Goal: Task Accomplishment & Management: Complete application form

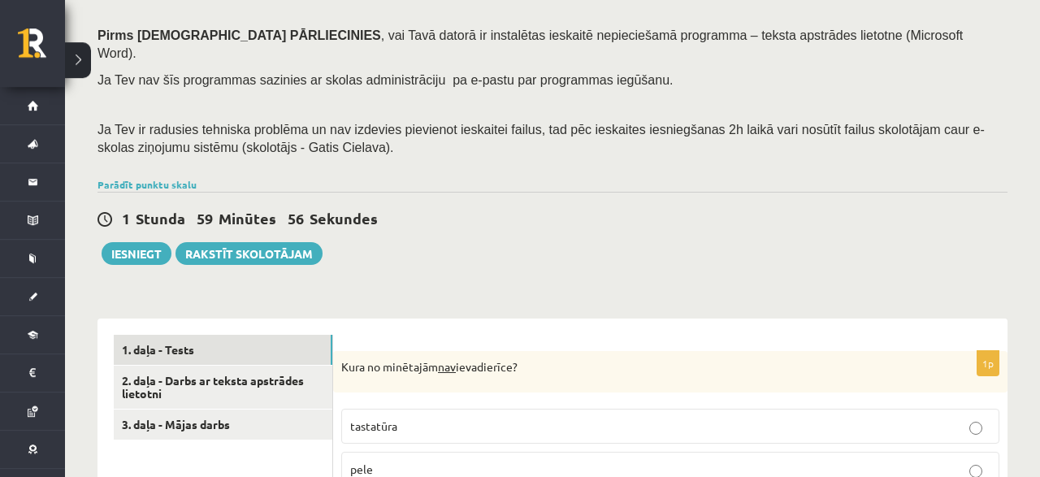
scroll to position [253, 0]
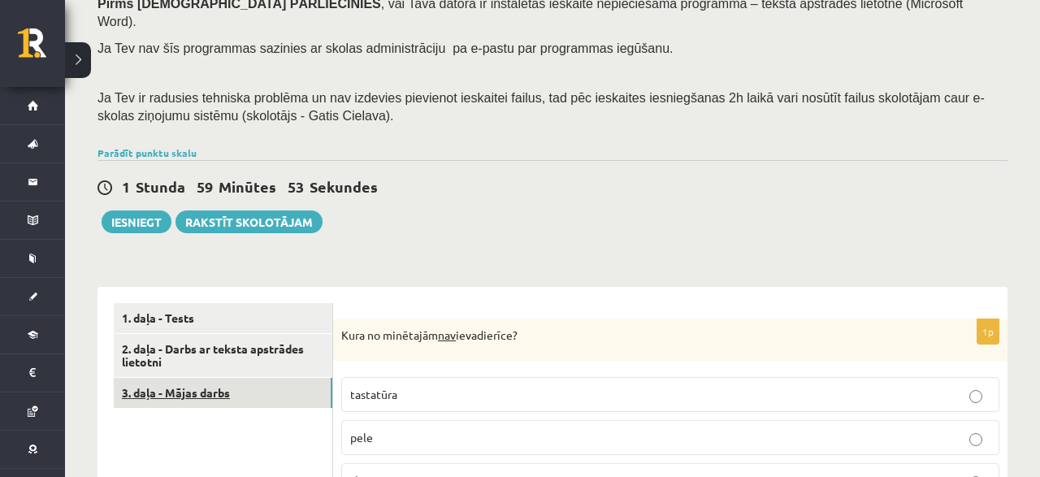
click at [177, 378] on link "3. daļa - Mājas darbs" at bounding box center [223, 393] width 218 height 30
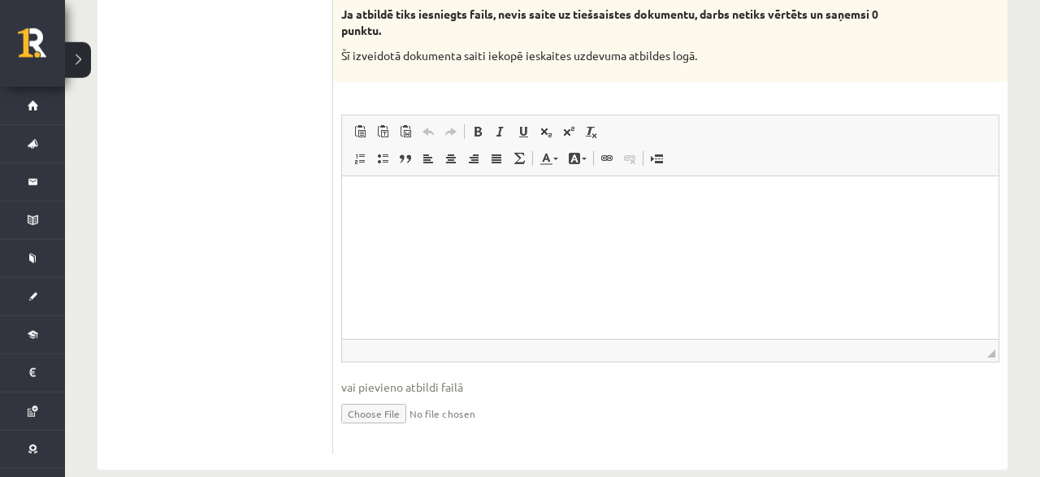
scroll to position [1045, 0]
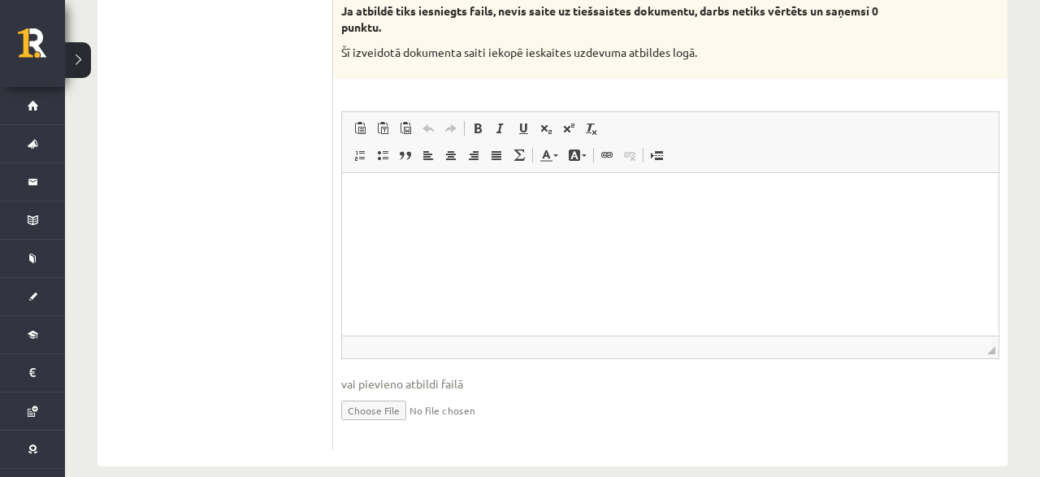
click at [365, 392] on input "file" at bounding box center [670, 408] width 658 height 33
click at [377, 208] on html at bounding box center [670, 253] width 656 height 162
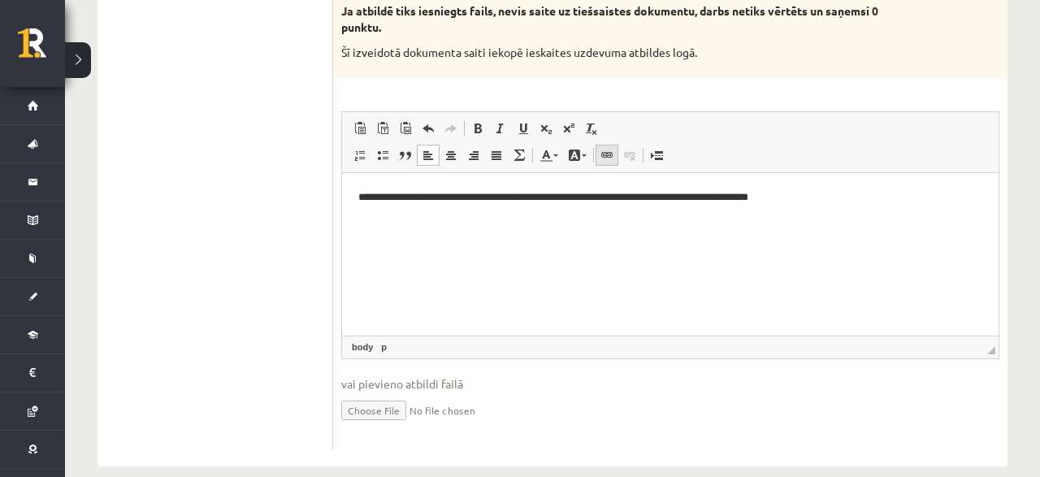
click at [600, 145] on link "Saite Klaviatūras saīsne vadīšanas taustiņš+K" at bounding box center [606, 155] width 23 height 21
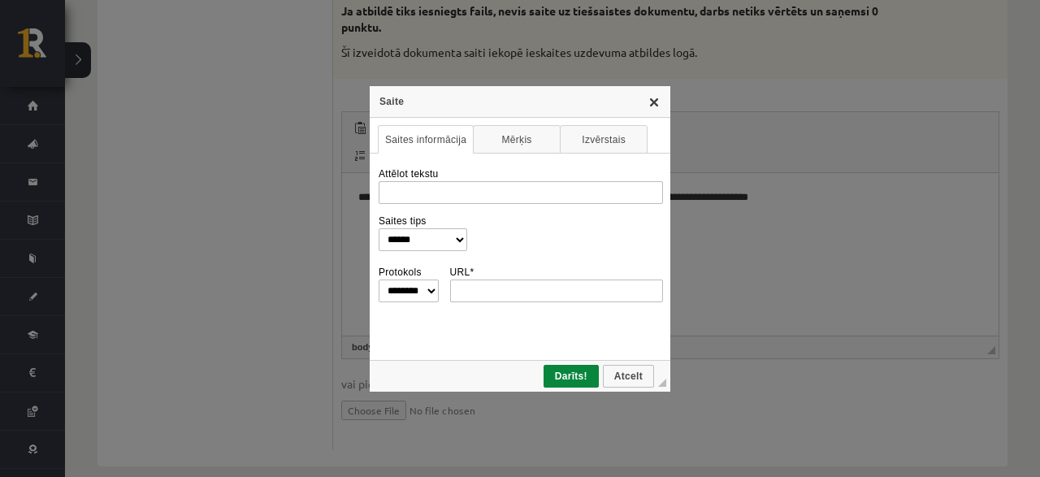
click at [659, 100] on link "X" at bounding box center [653, 101] width 13 height 13
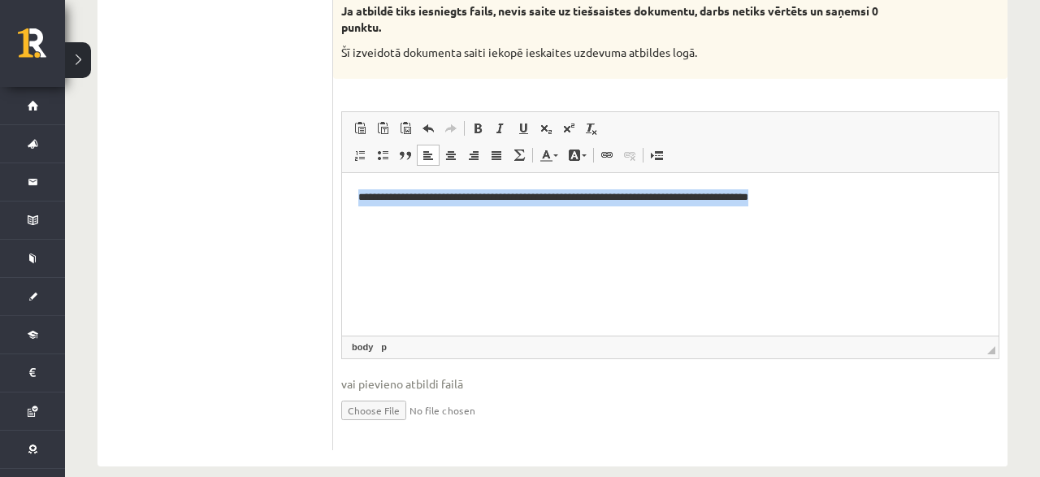
drag, startPoint x: 352, startPoint y: 188, endPoint x: 948, endPoint y: 236, distance: 597.2
click at [971, 255] on html "**********" at bounding box center [670, 253] width 656 height 162
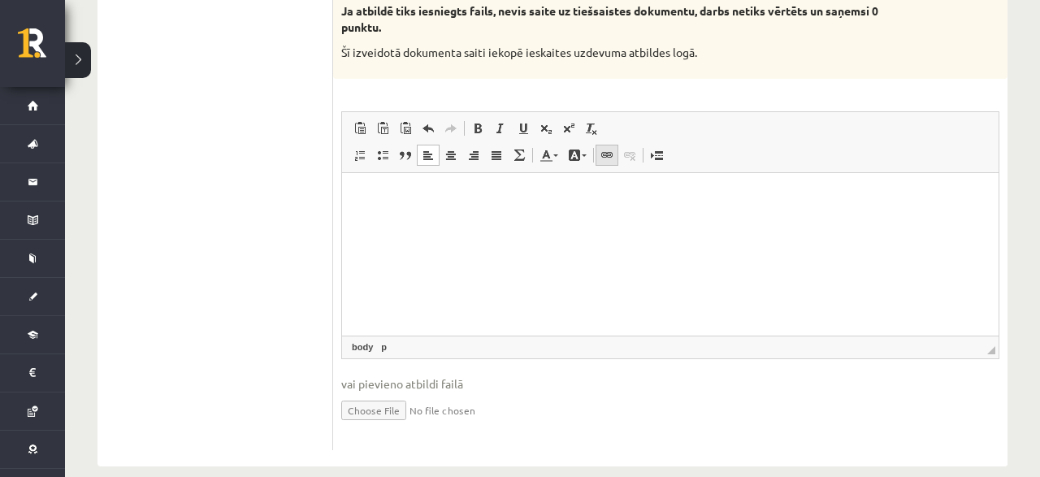
click at [605, 149] on span at bounding box center [606, 155] width 13 height 13
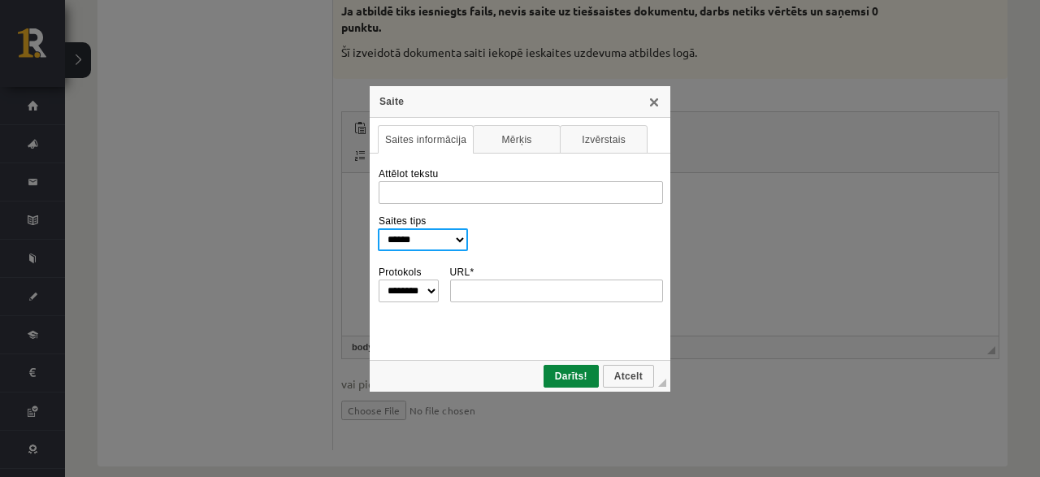
click at [378, 228] on select "**********" at bounding box center [423, 239] width 90 height 23
click at [459, 240] on select "**********" at bounding box center [423, 239] width 90 height 23
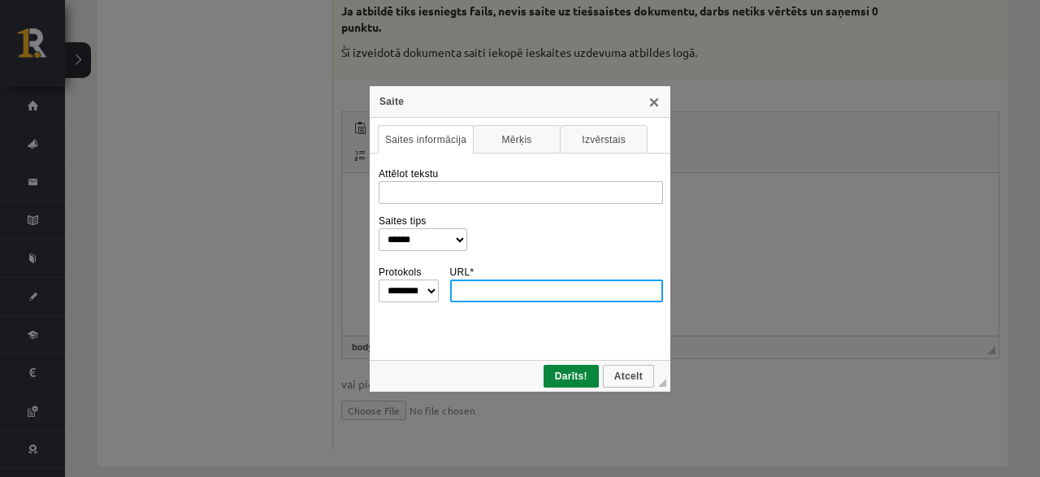
click at [482, 296] on input "URL *" at bounding box center [557, 290] width 214 height 23
paste input "**********"
type input "**********"
select select "********"
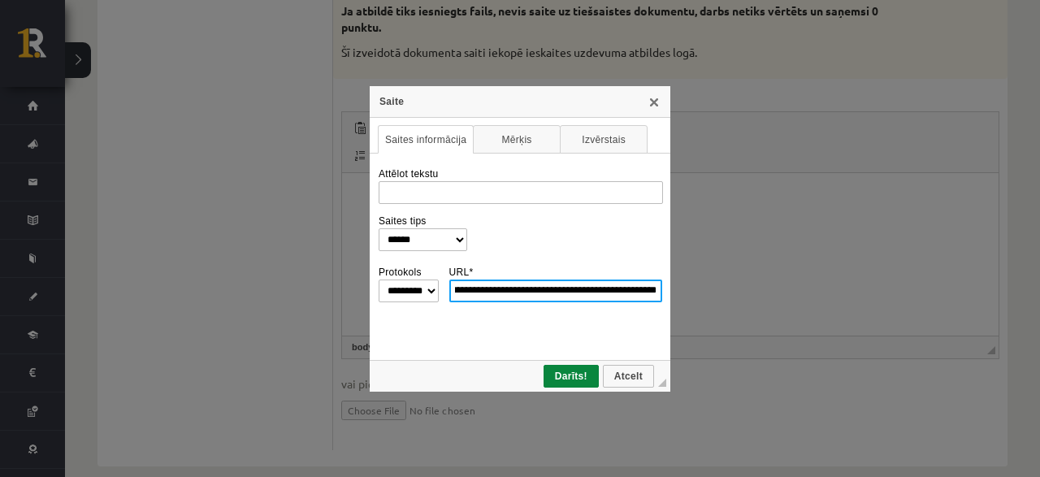
drag, startPoint x: 661, startPoint y: 292, endPoint x: 452, endPoint y: 301, distance: 209.7
click at [452, 301] on input "**********" at bounding box center [556, 290] width 214 height 23
click at [469, 293] on input "**********" at bounding box center [556, 290] width 214 height 23
drag, startPoint x: 469, startPoint y: 293, endPoint x: 394, endPoint y: 288, distance: 74.9
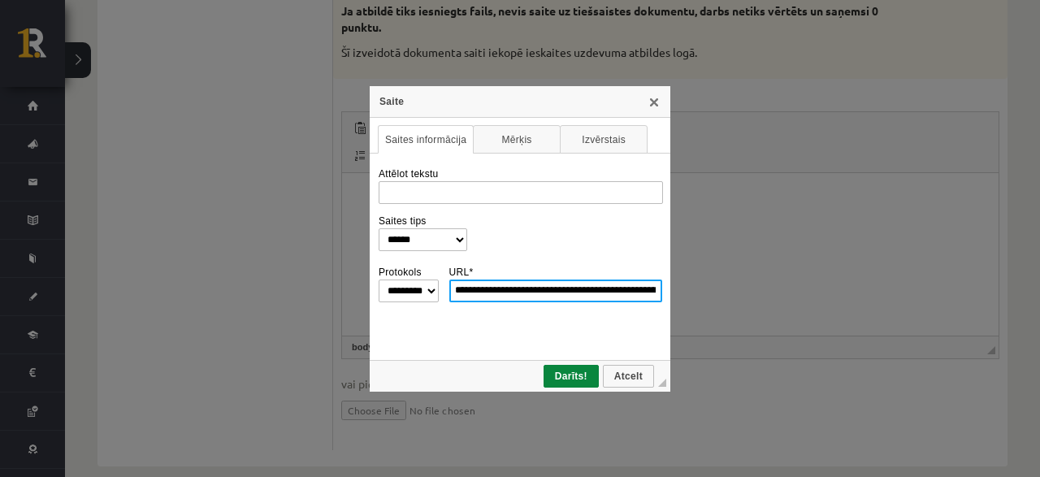
click at [449, 288] on input "**********" at bounding box center [556, 290] width 214 height 23
type input "**********"
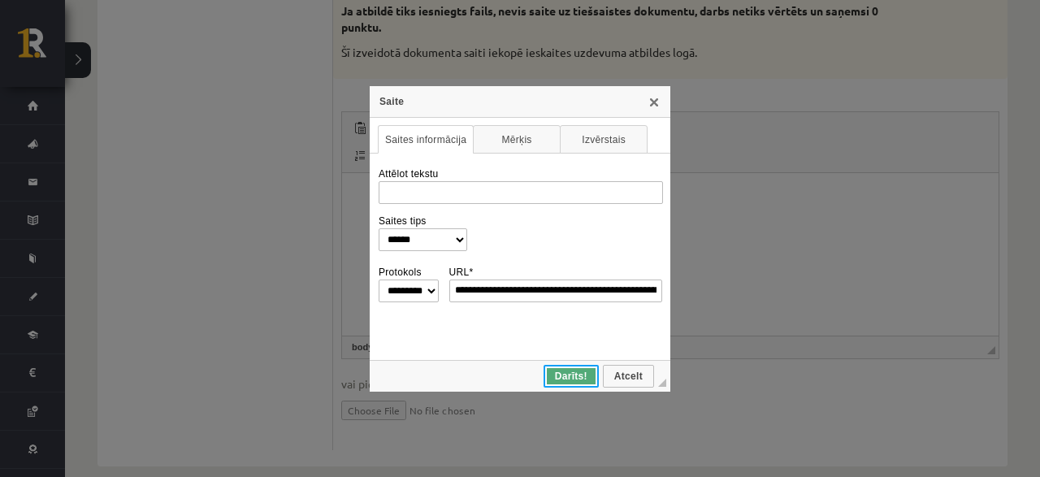
click at [563, 377] on span "Darīts!" at bounding box center [571, 375] width 52 height 11
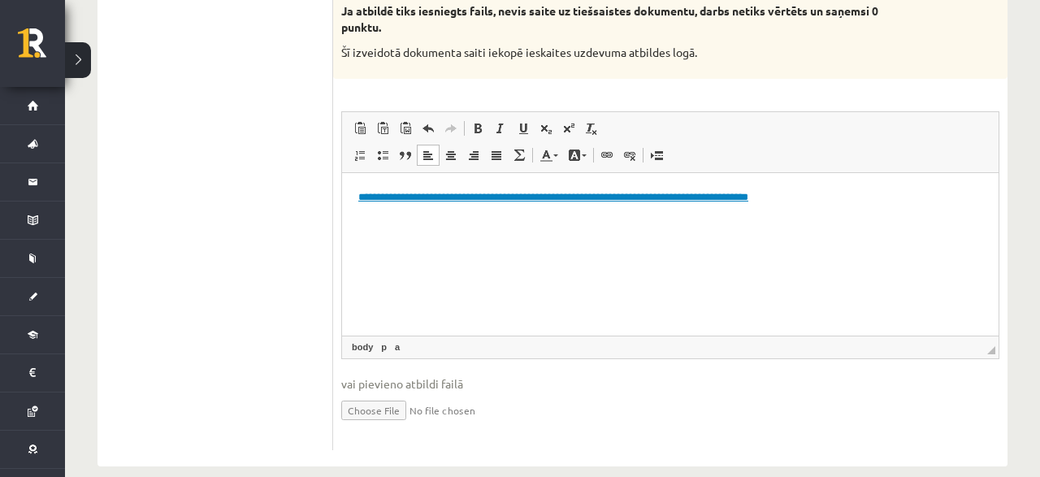
click at [526, 287] on html "**********" at bounding box center [670, 253] width 656 height 162
click at [589, 284] on html "**********" at bounding box center [670, 253] width 656 height 162
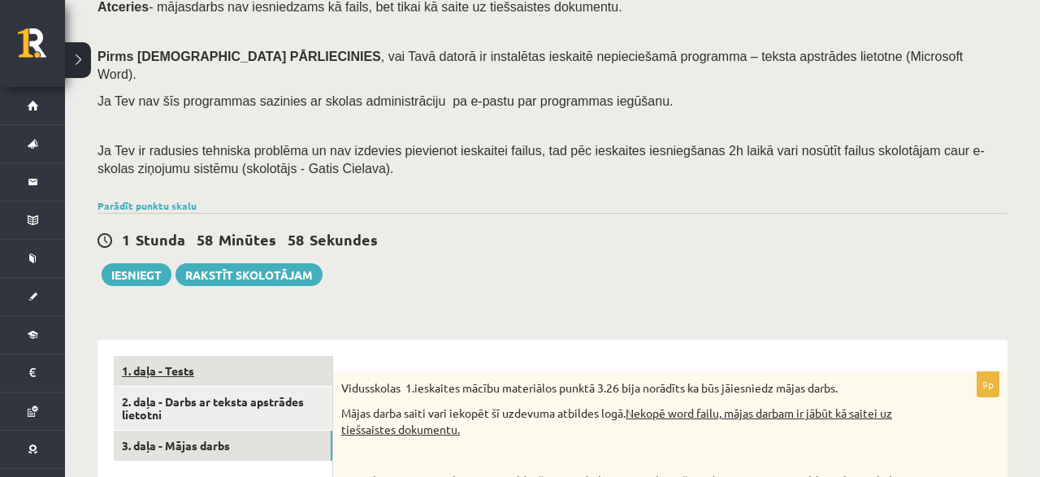
scroll to position [285, 0]
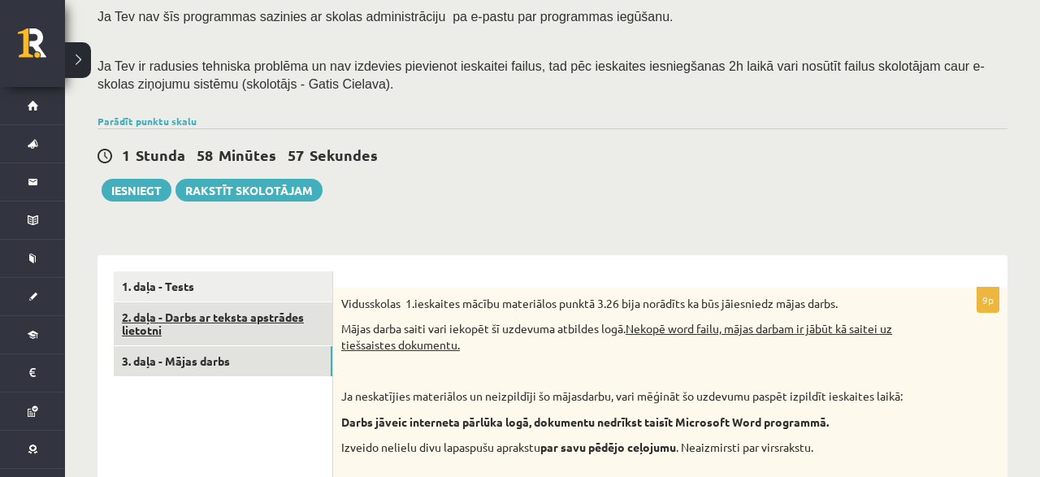
click at [210, 306] on link "2. daļa - Darbs ar teksta apstrādes lietotni" at bounding box center [223, 324] width 218 height 44
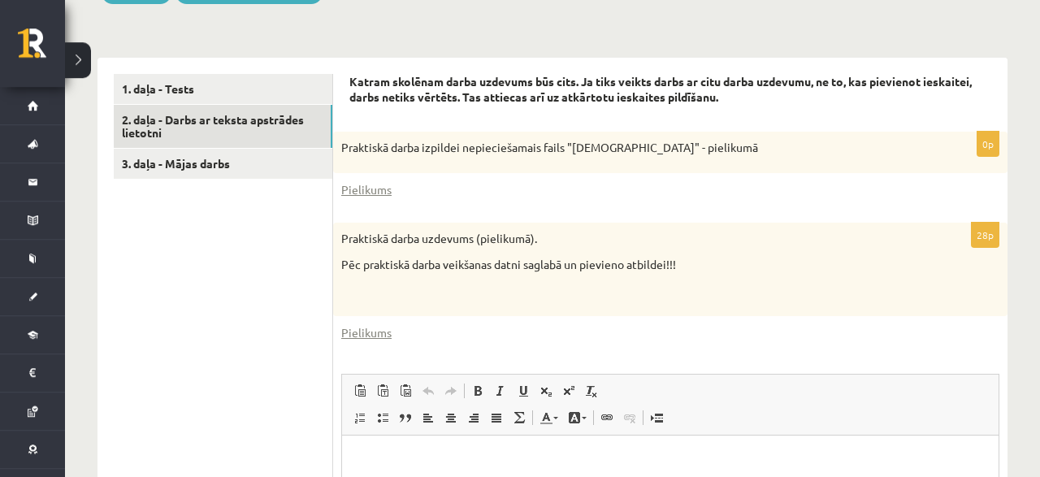
scroll to position [454, 0]
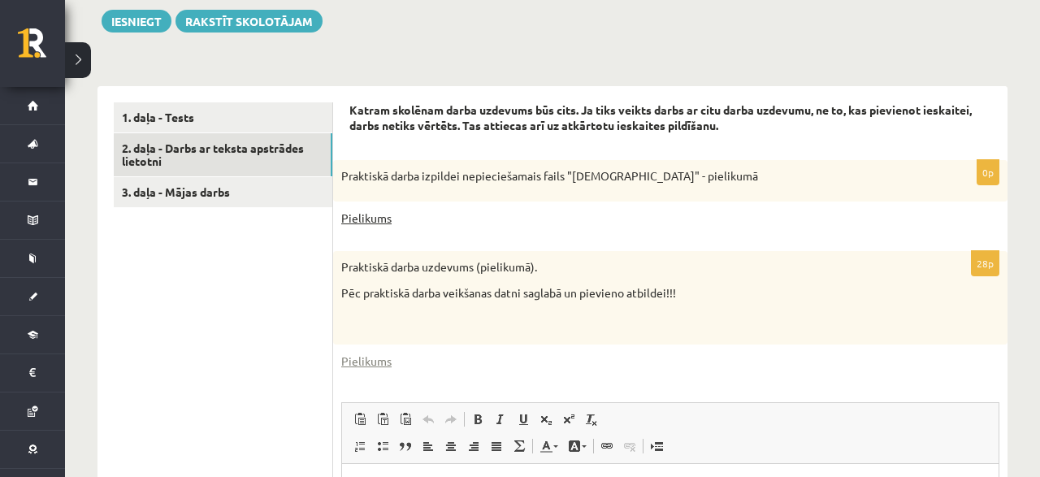
click at [369, 210] on link "Pielikums" at bounding box center [366, 218] width 50 height 17
click at [361, 352] on link "Pielikums" at bounding box center [366, 360] width 50 height 17
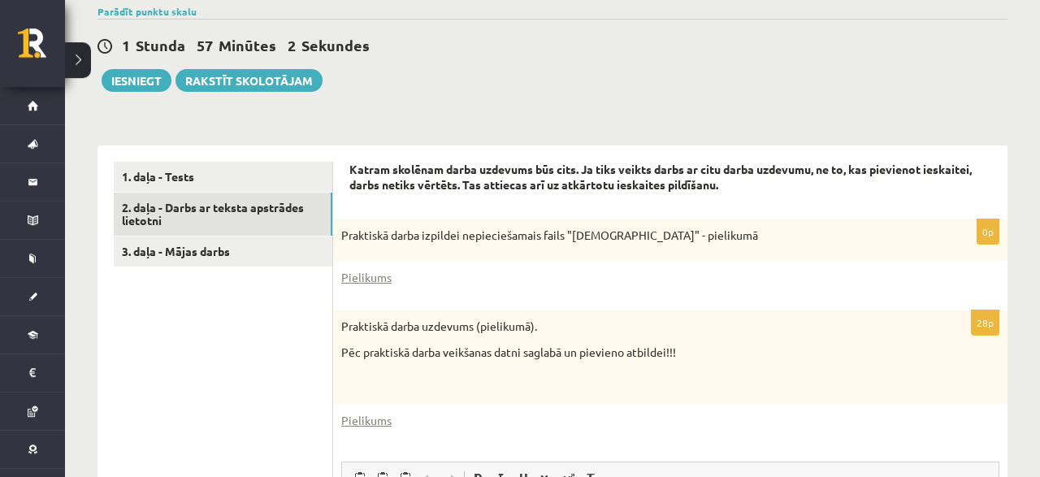
scroll to position [370, 0]
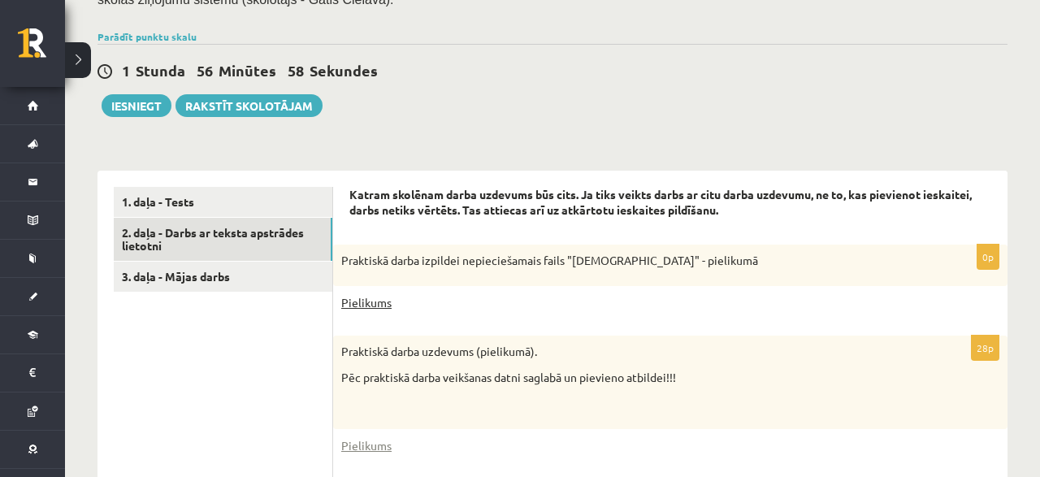
click at [349, 294] on link "Pielikums" at bounding box center [366, 302] width 50 height 17
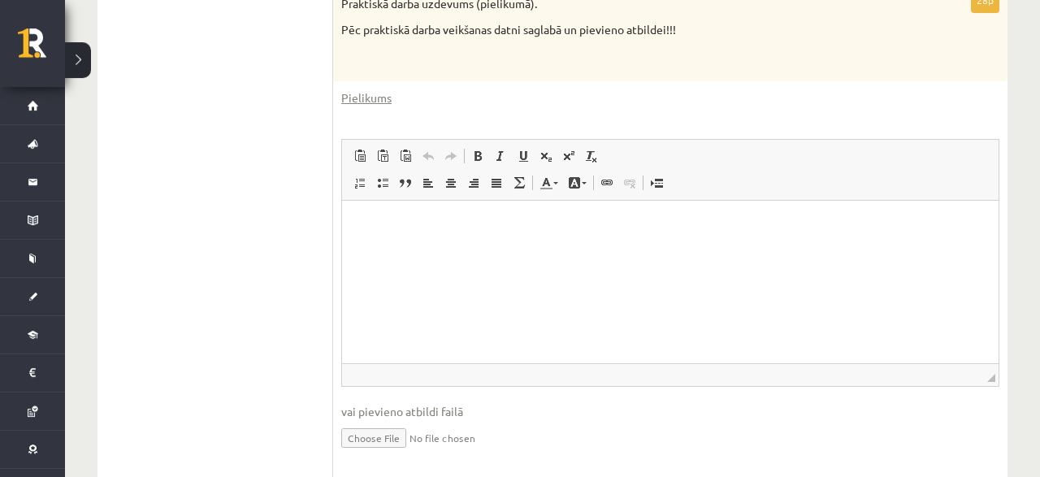
scroll to position [746, 0]
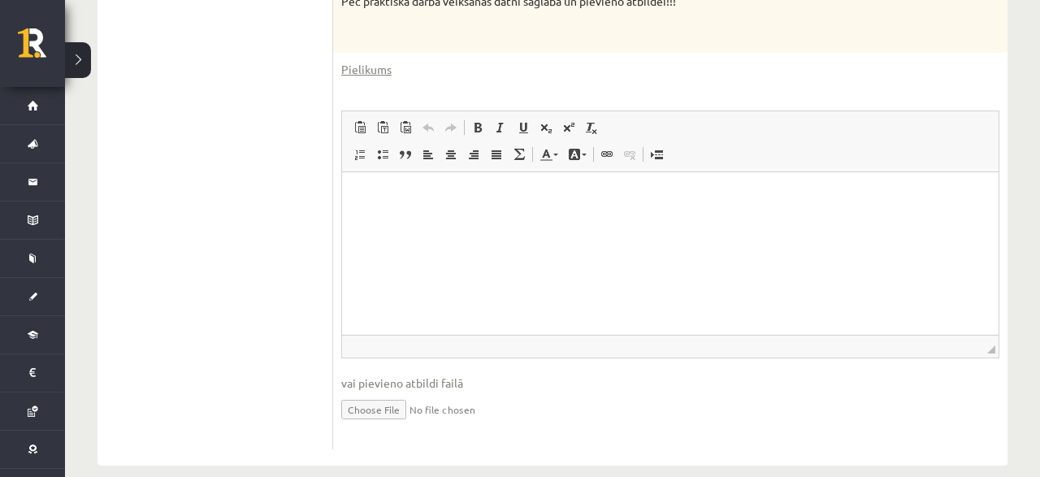
click at [379, 391] on input "file" at bounding box center [670, 407] width 658 height 33
type input "**********"
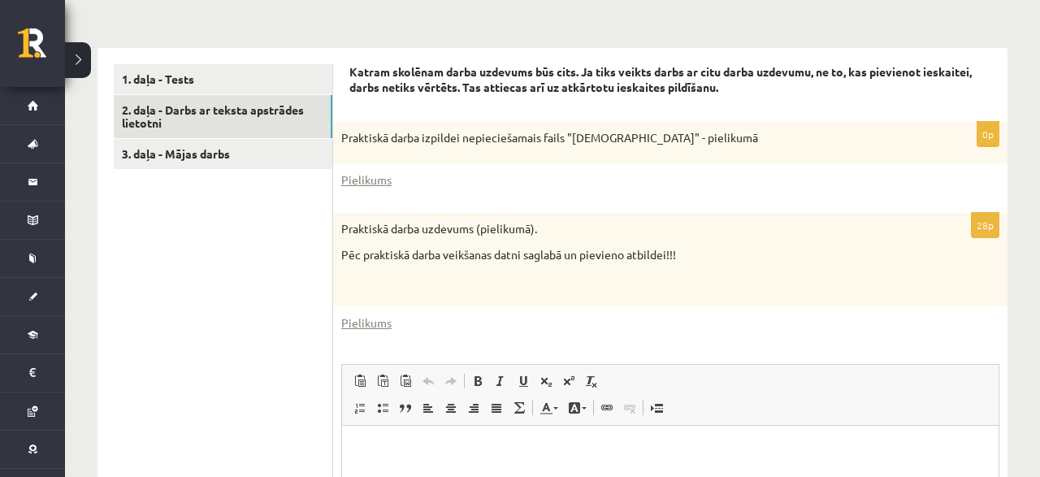
scroll to position [154, 0]
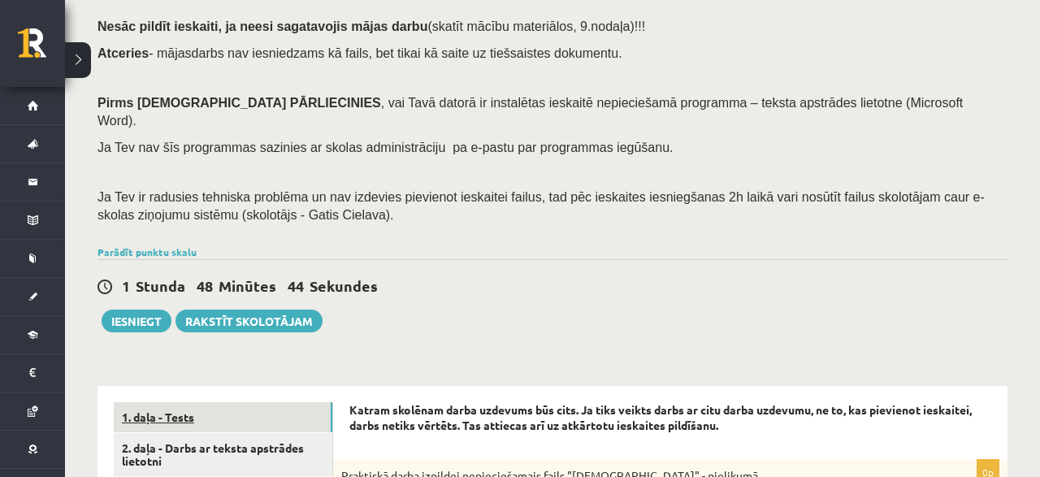
click at [205, 408] on link "1. daļa - Tests" at bounding box center [223, 417] width 218 height 30
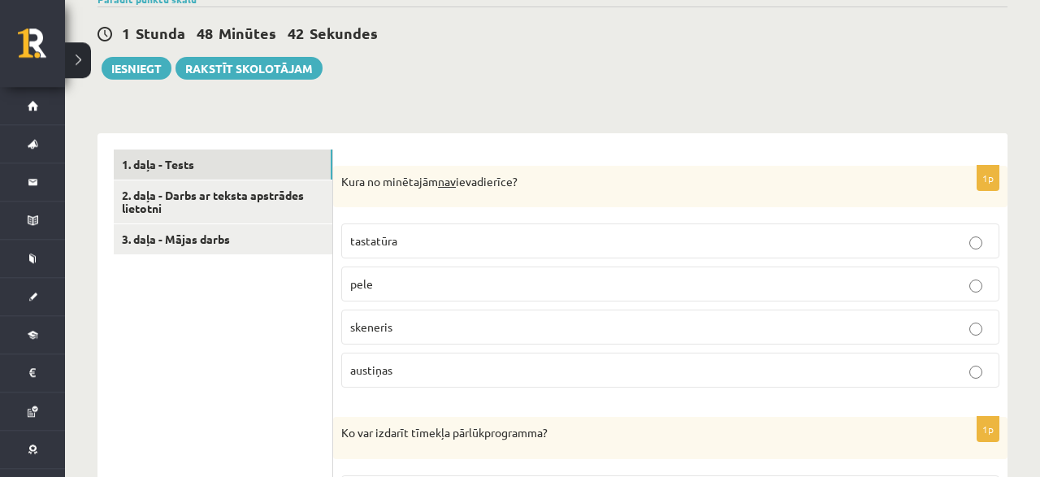
scroll to position [408, 0]
click at [383, 361] on p "austiņas" at bounding box center [670, 369] width 640 height 17
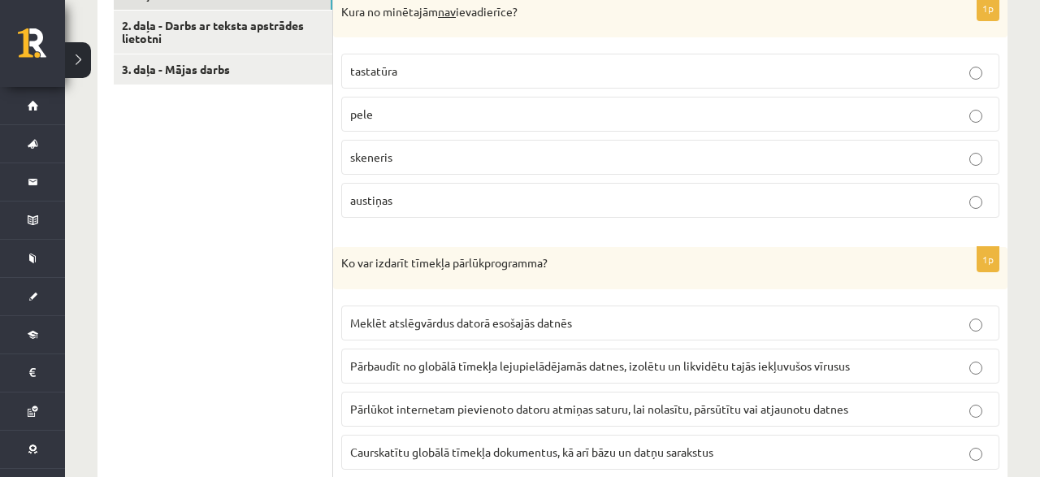
scroll to position [661, 0]
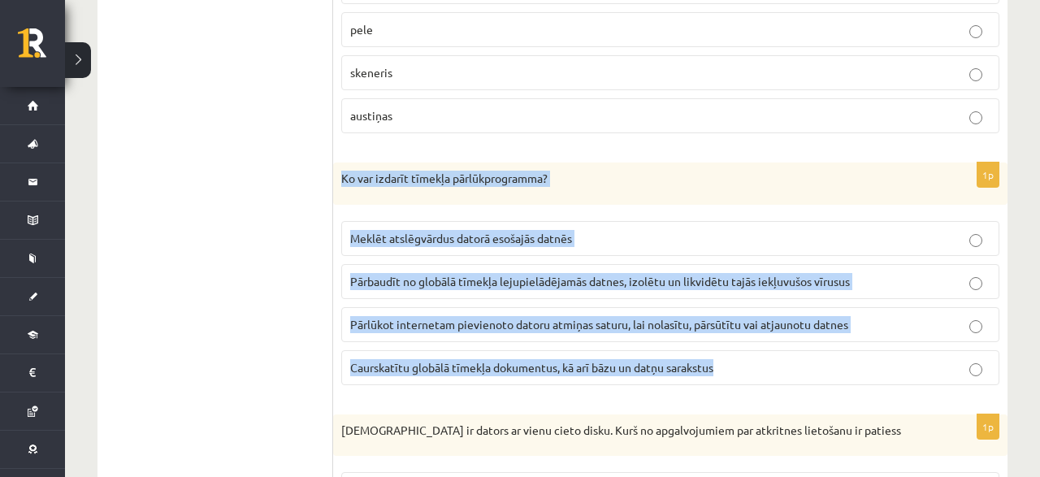
drag, startPoint x: 341, startPoint y: 153, endPoint x: 809, endPoint y: 359, distance: 511.3
click at [809, 205] on div "Ko var izdarīt tīmekļa pārlūkprogramma?" at bounding box center [670, 183] width 674 height 42
copy div "Ko var izdarīt tīmekļa pārlūkprogramma? Meklēt atslēgvārdus datorā esošajās dat…"
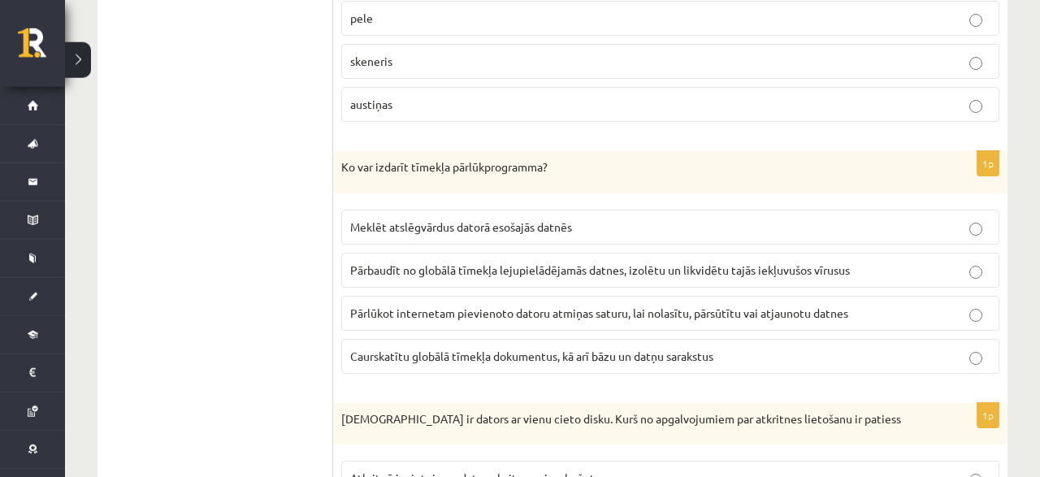
scroll to position [676, 0]
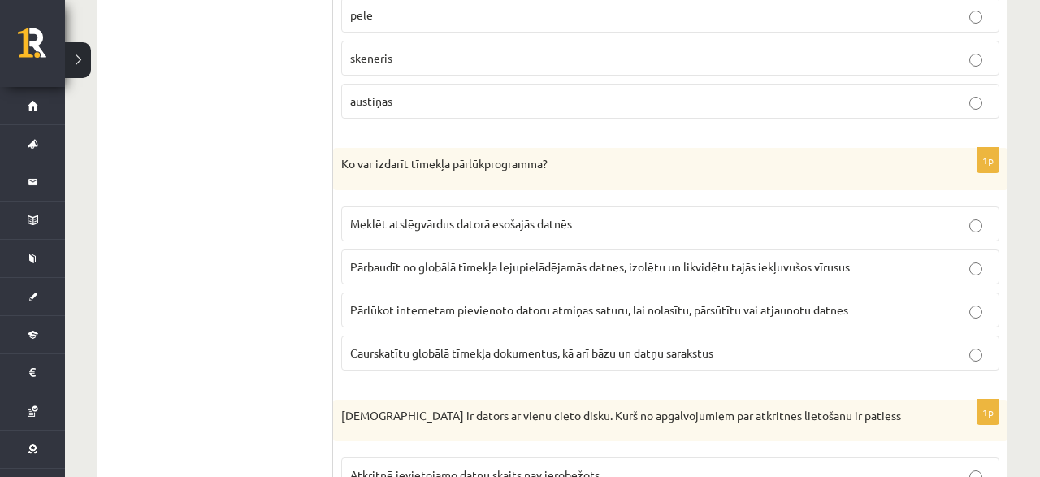
click at [505, 345] on span "Caurskatītu globālā tīmekļa dokumentus, kā arī bāzu un datņu sarakstus" at bounding box center [531, 352] width 363 height 15
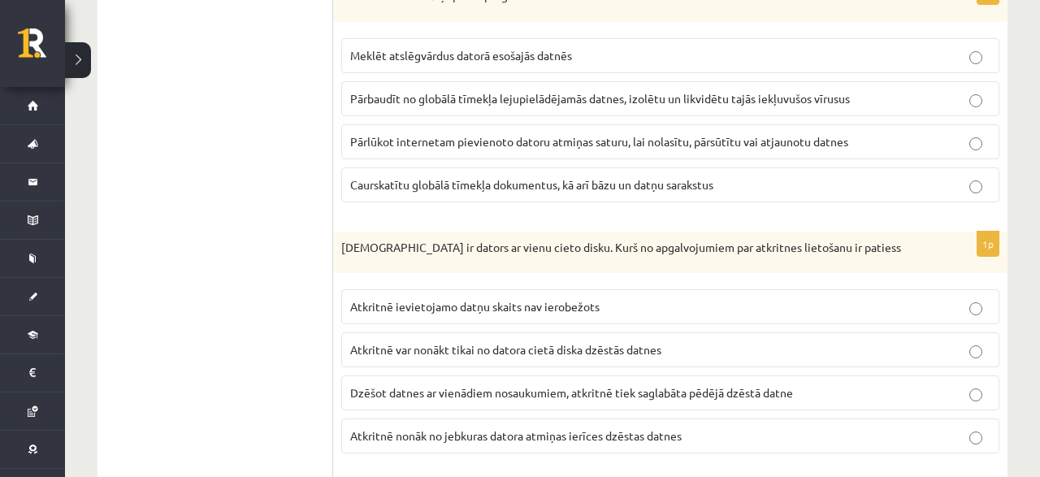
scroll to position [929, 0]
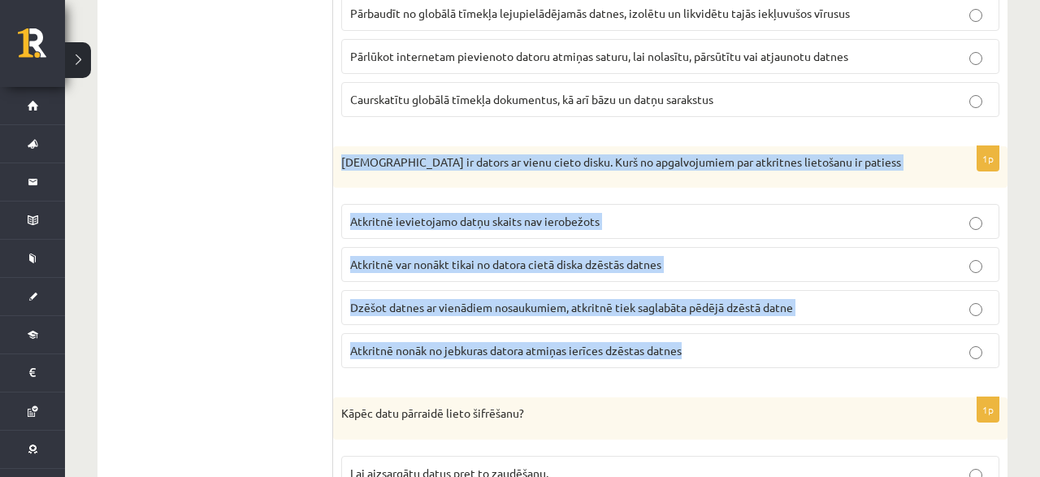
drag, startPoint x: 339, startPoint y: 141, endPoint x: 732, endPoint y: 323, distance: 433.5
click at [732, 188] on div "Jānim ir dators ar vienu cieto disku. Kurš no apgalvojumiem par atkritnes lieto…" at bounding box center [670, 167] width 674 height 42
copy div "Jānim ir dators ar vienu cieto disku. Kurš no apgalvojumiem par atkritnes lieto…"
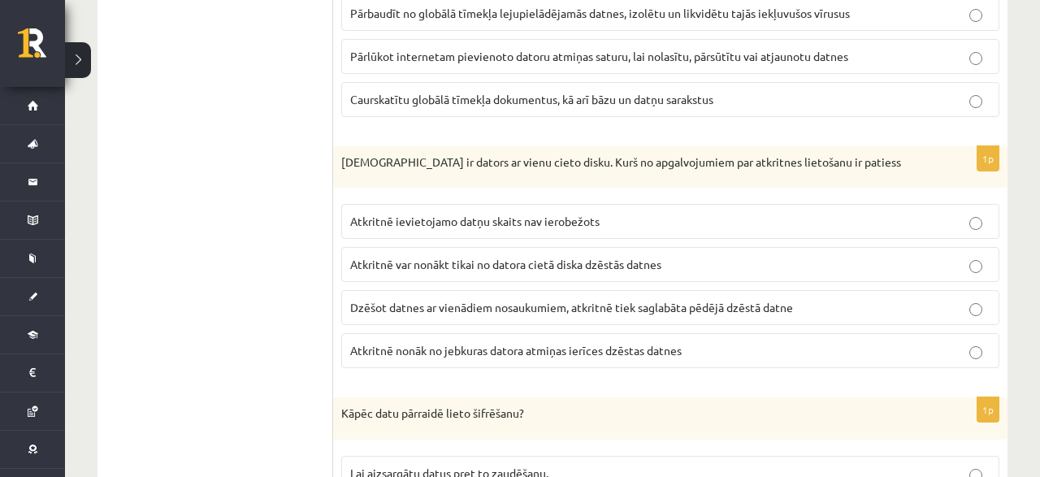
click at [436, 257] on span "Atkritnē var nonākt tikai no datora cietā diska dzēstās datnes" at bounding box center [505, 264] width 311 height 15
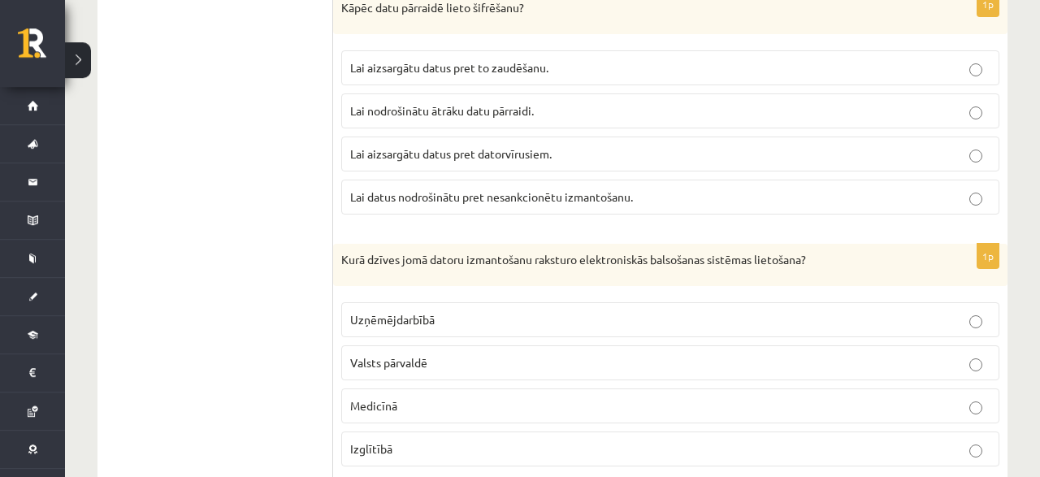
scroll to position [1267, 0]
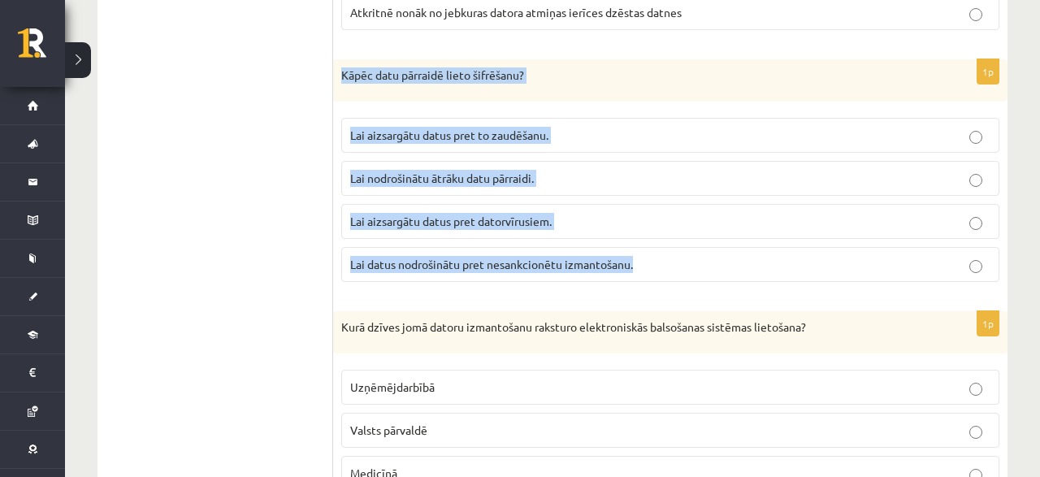
drag, startPoint x: 337, startPoint y: 50, endPoint x: 636, endPoint y: 248, distance: 358.6
click at [636, 102] on div "Kāpēc datu pārraidē lieto šifrēšanu?" at bounding box center [670, 80] width 674 height 42
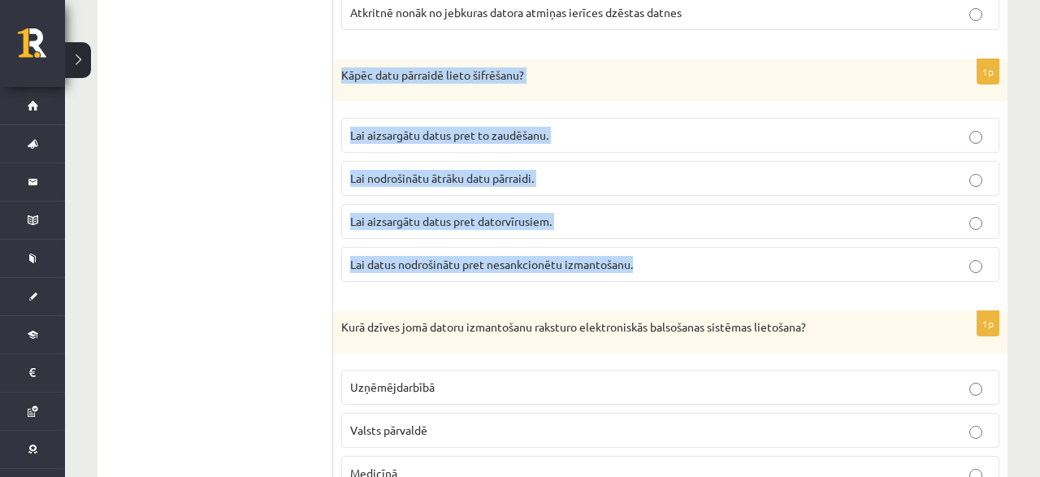
drag, startPoint x: 340, startPoint y: 50, endPoint x: 711, endPoint y: 247, distance: 419.7
click at [711, 102] on div "Kāpēc datu pārraidē lieto šifrēšanu?" at bounding box center [670, 80] width 674 height 42
copy div "Kāpēc datu pārraidē lieto šifrēšanu? Lai aizsargātu datus pret to zaudēšanu. La…"
click at [470, 257] on span "Lai datus nodrošinātu pret nesankcionētu izmantošanu." at bounding box center [491, 264] width 283 height 15
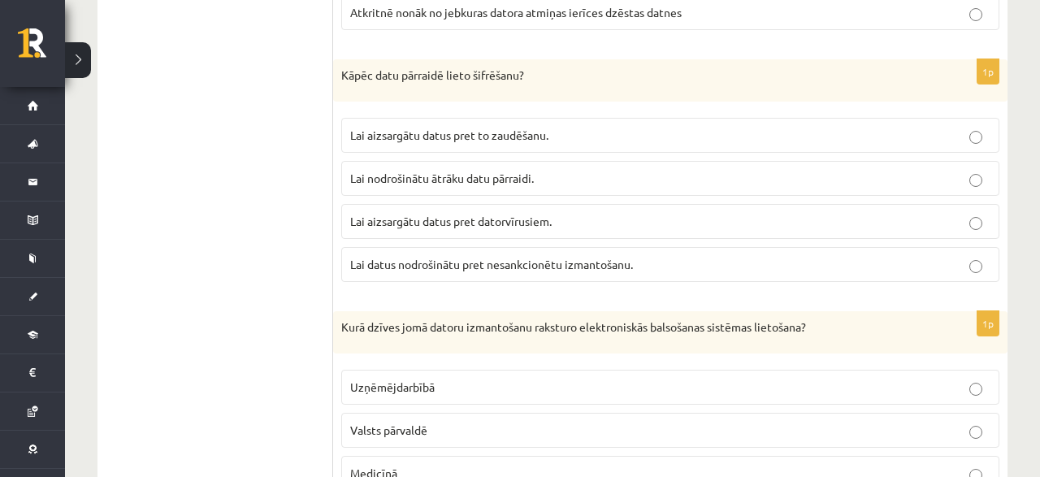
scroll to position [1436, 0]
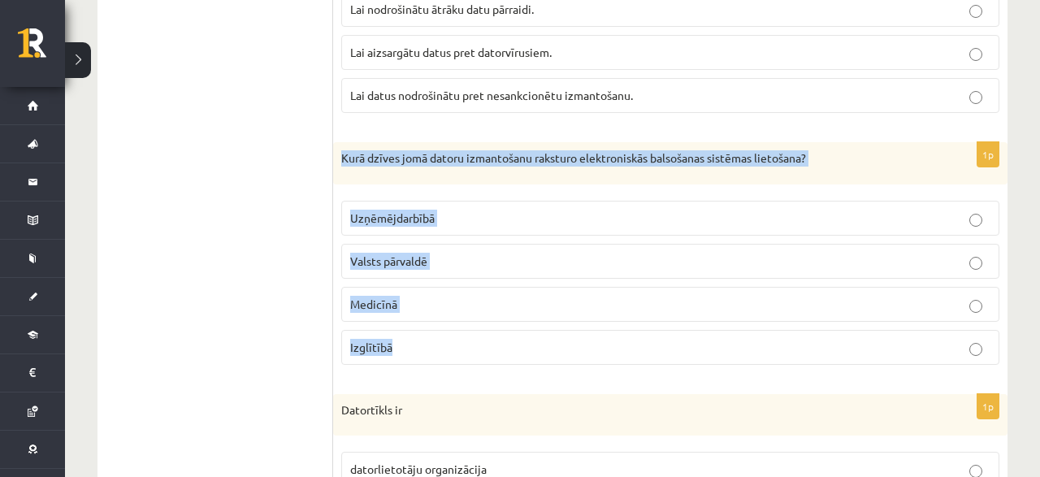
drag, startPoint x: 340, startPoint y: 132, endPoint x: 448, endPoint y: 302, distance: 200.8
click at [448, 184] on div "Kurā dzīves jomā datoru izmantošanu raksturo elektroniskās balsošanas sistēmas …" at bounding box center [670, 163] width 674 height 42
copy div "Kurā dzīves jomā datoru izmantošanu raksturo elektroniskās balsošanas sistēmas …"
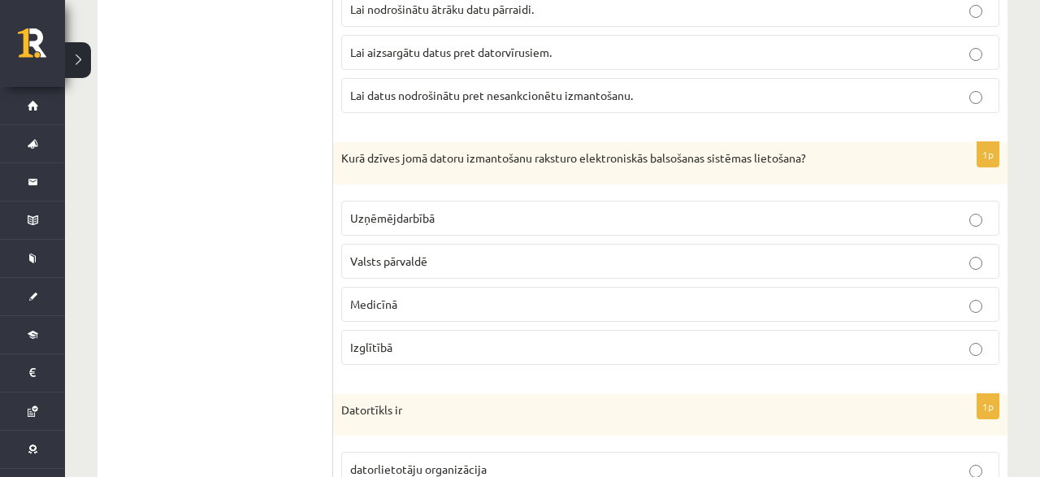
click at [366, 244] on label "Valsts pārvaldē" at bounding box center [670, 261] width 658 height 35
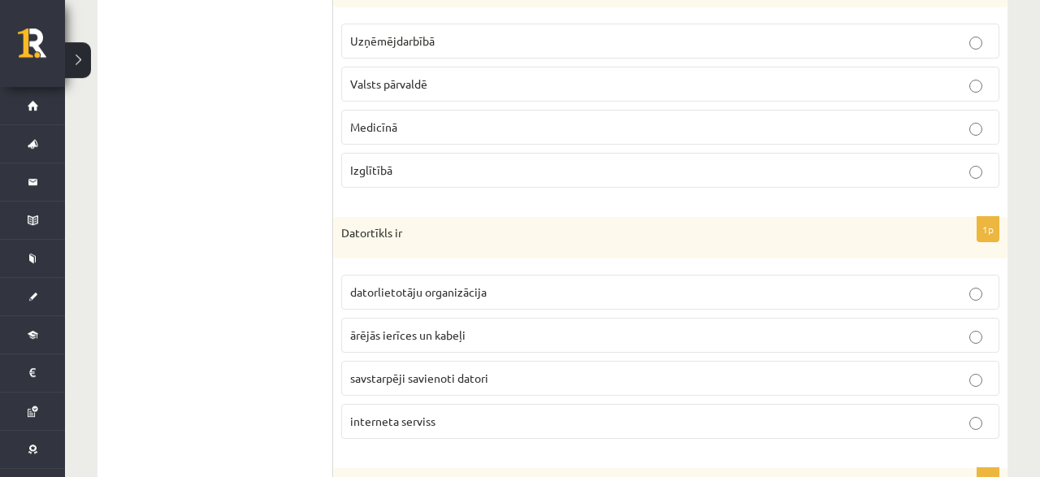
scroll to position [1689, 0]
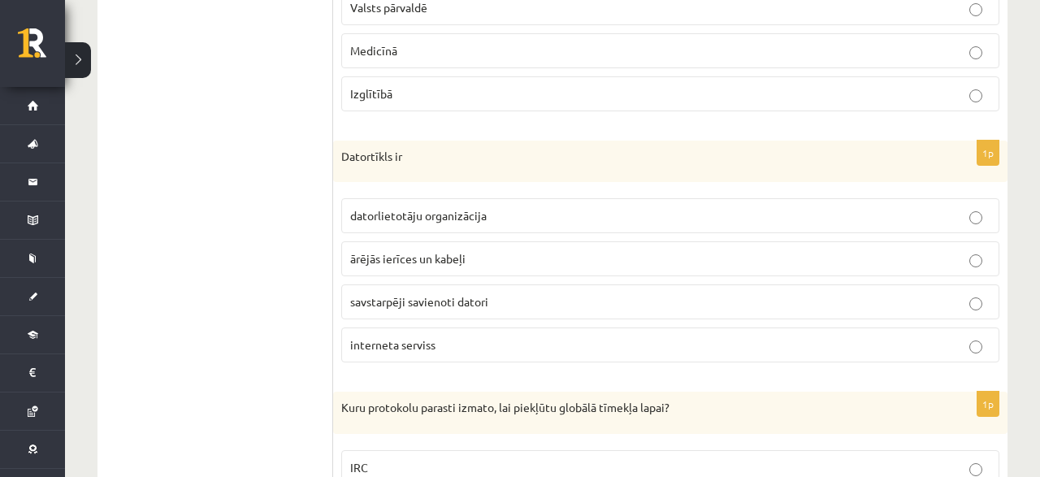
drag, startPoint x: 334, startPoint y: 124, endPoint x: 518, endPoint y: 326, distance: 273.1
click at [518, 183] on div "Datortīkls ir" at bounding box center [670, 162] width 674 height 42
copy div "Datortīkls ir datorlietotāju organizācija ārējās ierīces un kabeļi savstarpēji …"
click at [417, 294] on span "savstarpēji savienoti datori" at bounding box center [419, 301] width 138 height 15
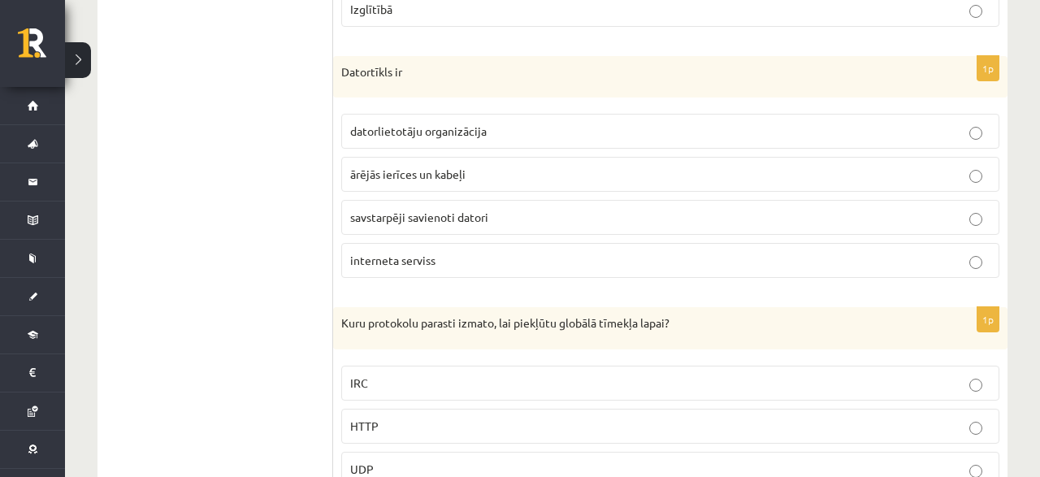
scroll to position [1858, 0]
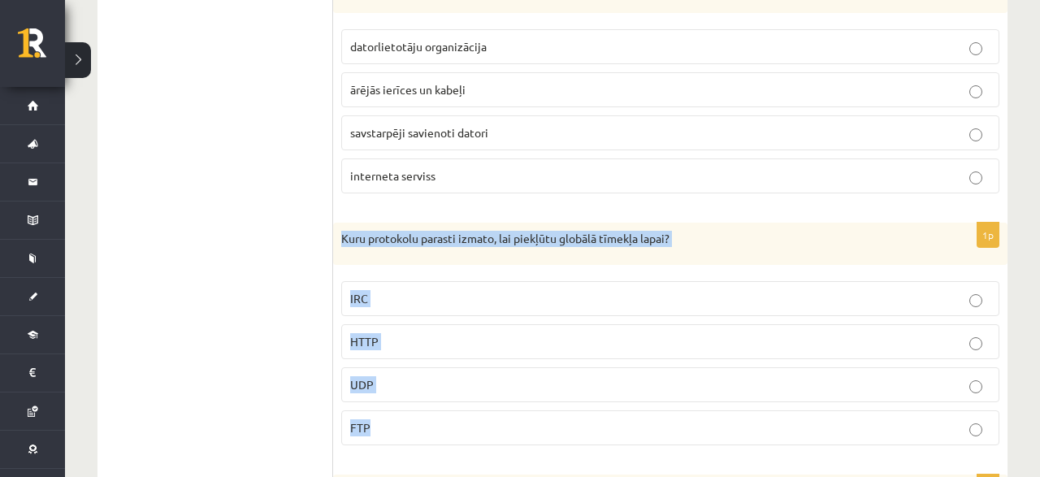
drag, startPoint x: 337, startPoint y: 200, endPoint x: 488, endPoint y: 392, distance: 244.7
click at [488, 265] on div "Kuru protokolu parasti izmato, lai piekļūtu globālā tīmekļa lapai?" at bounding box center [670, 244] width 674 height 42
copy div "Kuru protokolu parasti izmato, lai piekļūtu globālā tīmekļa lapai? IRC HTTP UDP…"
click at [386, 333] on p "HTTP" at bounding box center [670, 341] width 640 height 17
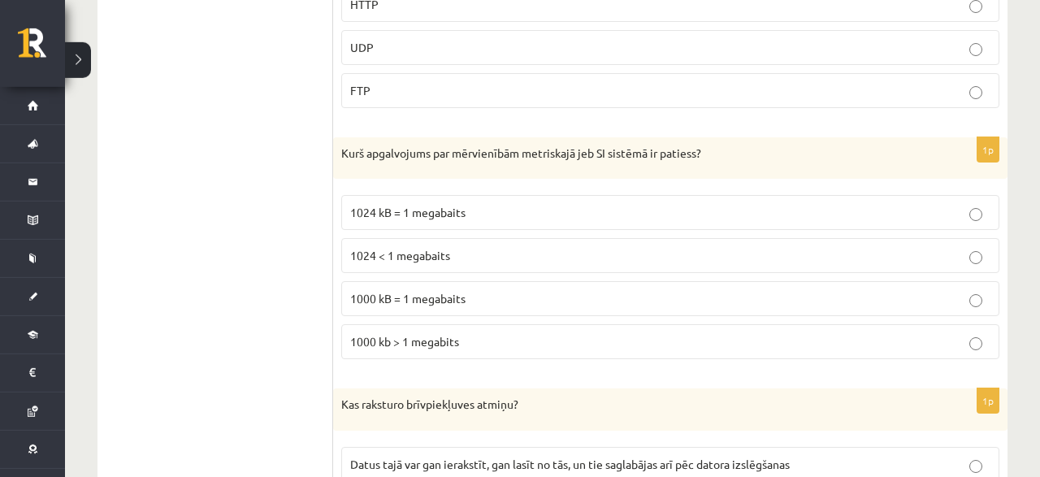
scroll to position [2196, 0]
drag, startPoint x: 329, startPoint y: 111, endPoint x: 595, endPoint y: 204, distance: 282.0
click at [603, 194] on label "1024 kB = 1 megabaits" at bounding box center [670, 211] width 658 height 35
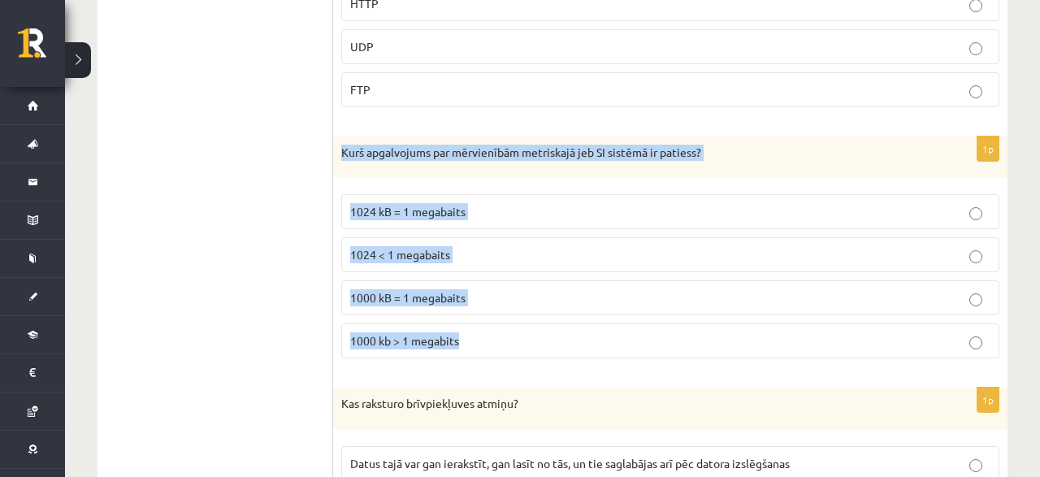
drag, startPoint x: 337, startPoint y: 115, endPoint x: 573, endPoint y: 287, distance: 291.3
click at [573, 179] on div "Kurš apgalvojums par mērvienībām metriskajā jeb SI sistēmā ir patiess?" at bounding box center [670, 157] width 674 height 42
copy div "Kurš apgalvojums par mērvienībām metriskajā jeb SI sistēmā ir patiess? 1024 kB …"
click at [436, 204] on span "1024 kB = 1 megabaits" at bounding box center [407, 211] width 115 height 15
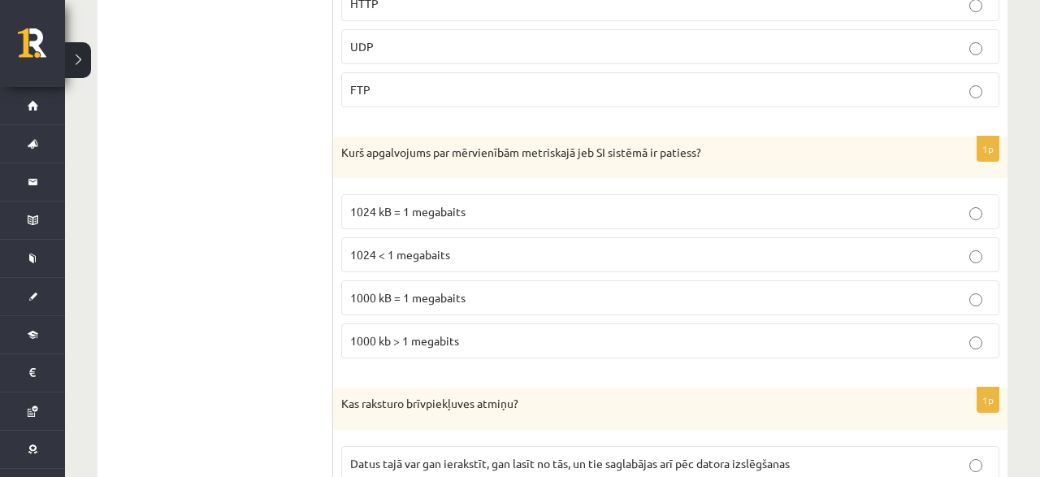
click at [444, 280] on label "1000 kB = 1 megabaits" at bounding box center [670, 297] width 658 height 35
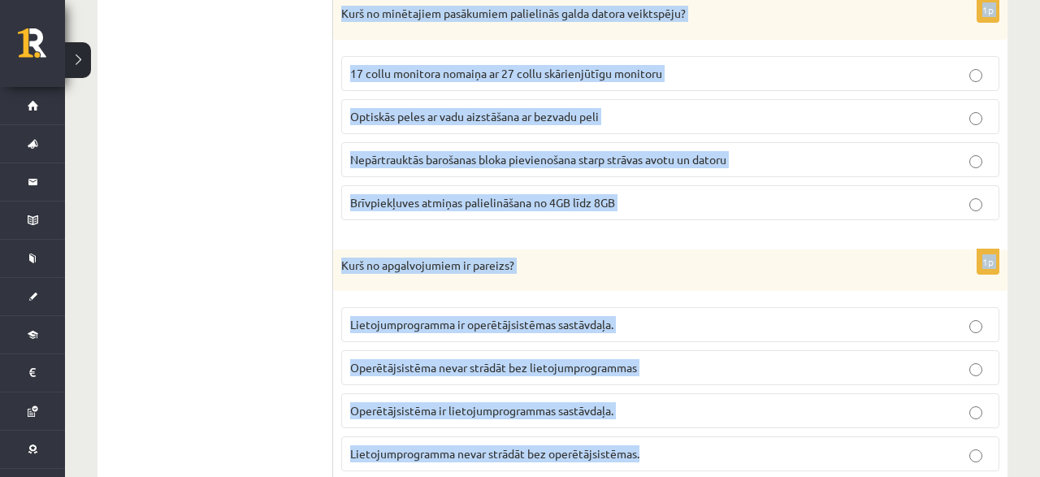
scroll to position [2840, 0]
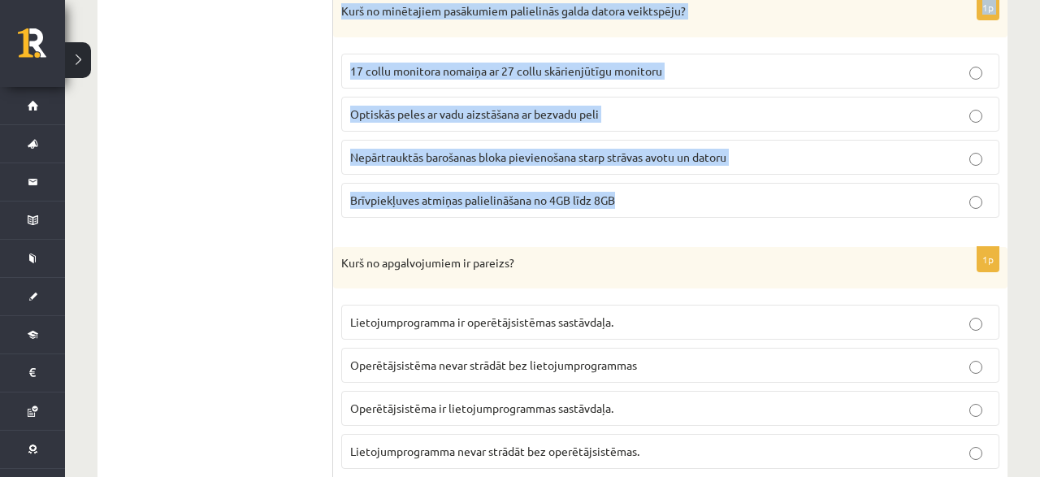
drag, startPoint x: 339, startPoint y: 115, endPoint x: 638, endPoint y: 171, distance: 304.1
copy form "Kas raksturo brīvpiekļuves atmiņu? Datus tajā var gan ierakstīt, gan lasīt no t…"
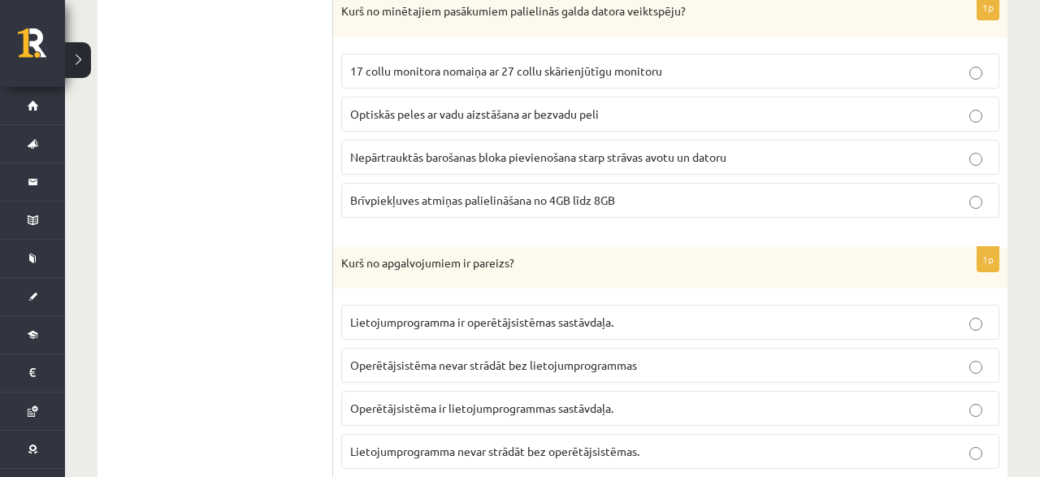
click at [339, 280] on div "1p Kurš no apgalvojumiem ir pareizs? Lietojumprogramma ir operētājsistēmas sast…" at bounding box center [670, 365] width 674 height 236
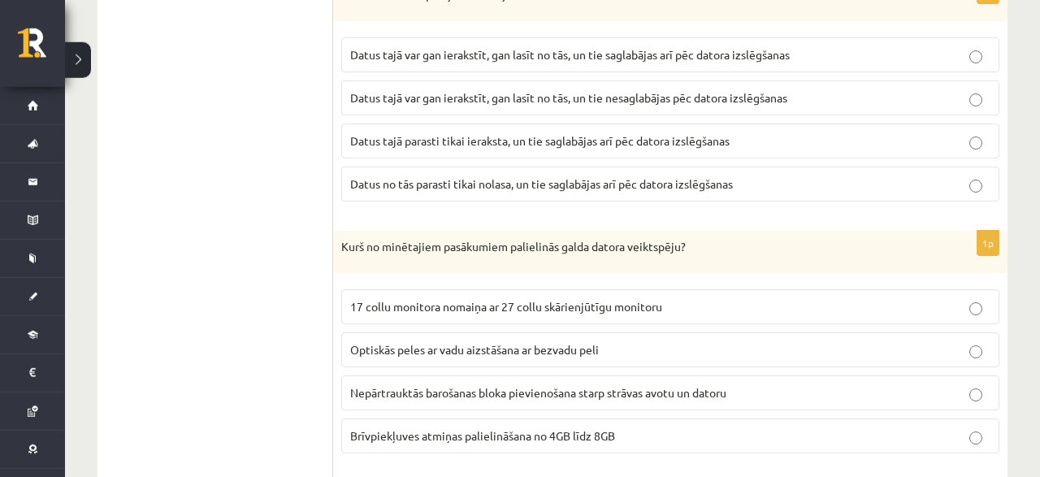
scroll to position [2502, 0]
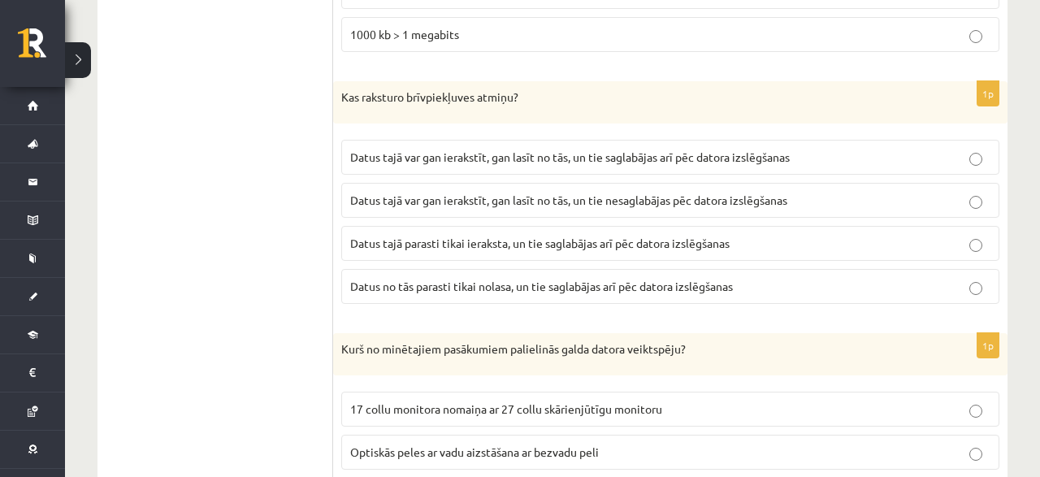
click at [481, 149] on span "Datus tajā var gan ierakstīt, gan lasīt no tās, un tie saglabājas arī pēc dator…" at bounding box center [569, 156] width 439 height 15
click at [559, 192] on p "Datus tajā var gan ierakstīt, gan lasīt no tās, un tie nesaglabājas pēc datora …" at bounding box center [670, 200] width 640 height 17
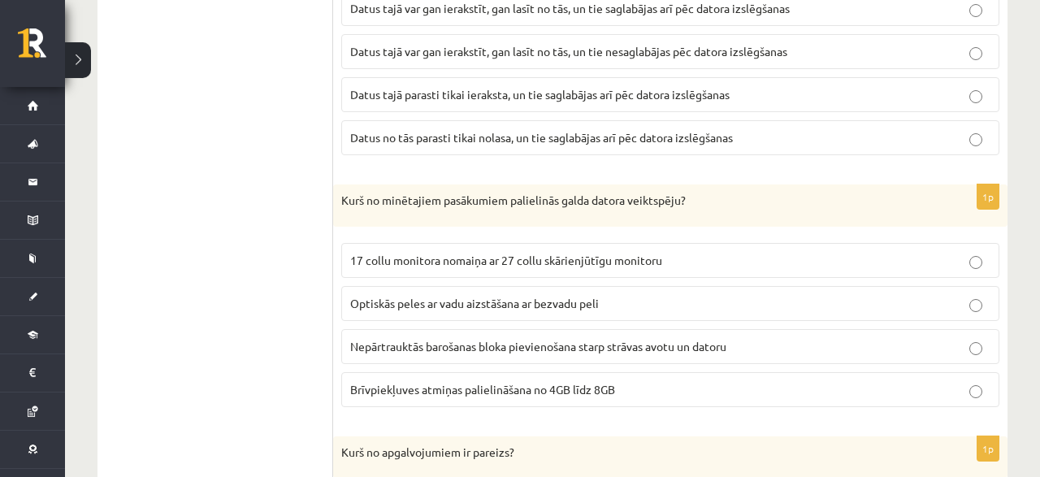
scroll to position [2671, 0]
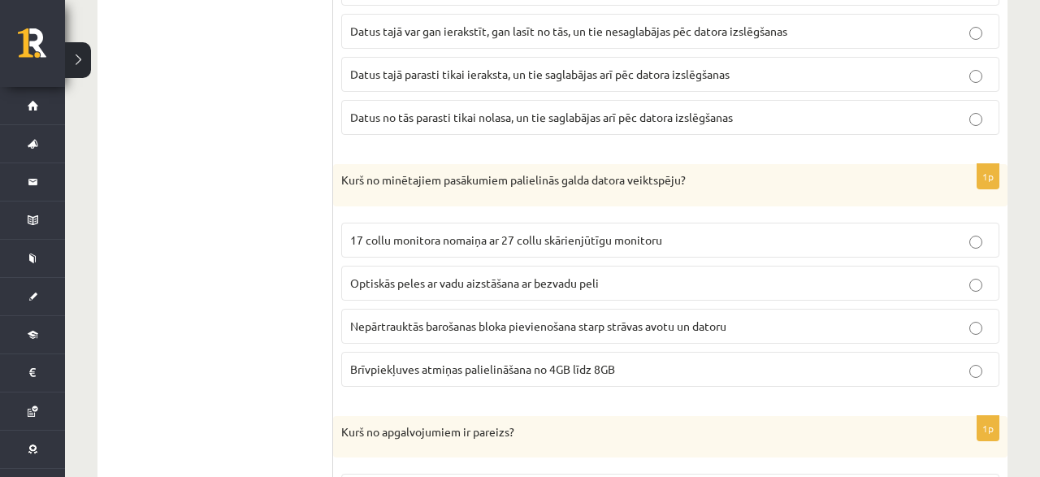
click at [438, 352] on label "Brīvpiekļuves atmiņas palielināšana no 4GB līdz 8GB" at bounding box center [670, 369] width 658 height 35
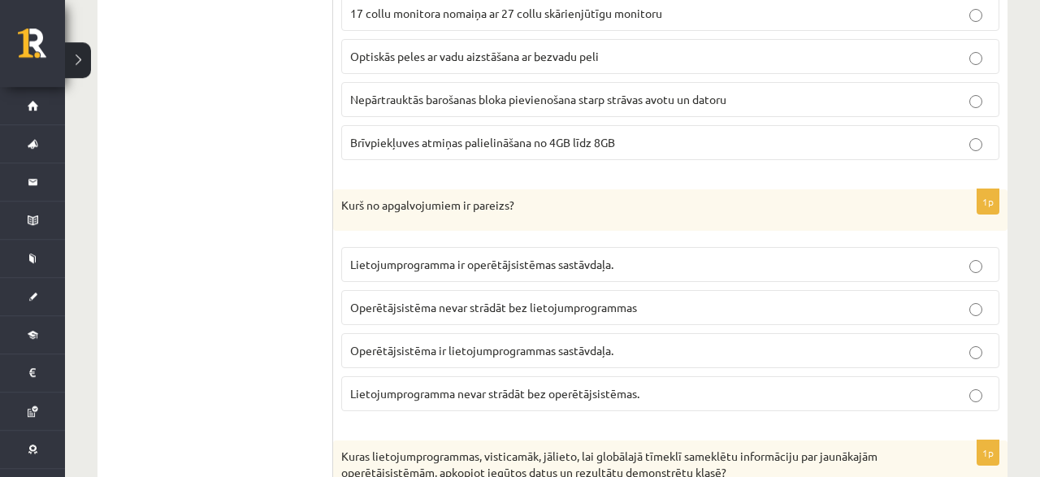
scroll to position [2925, 0]
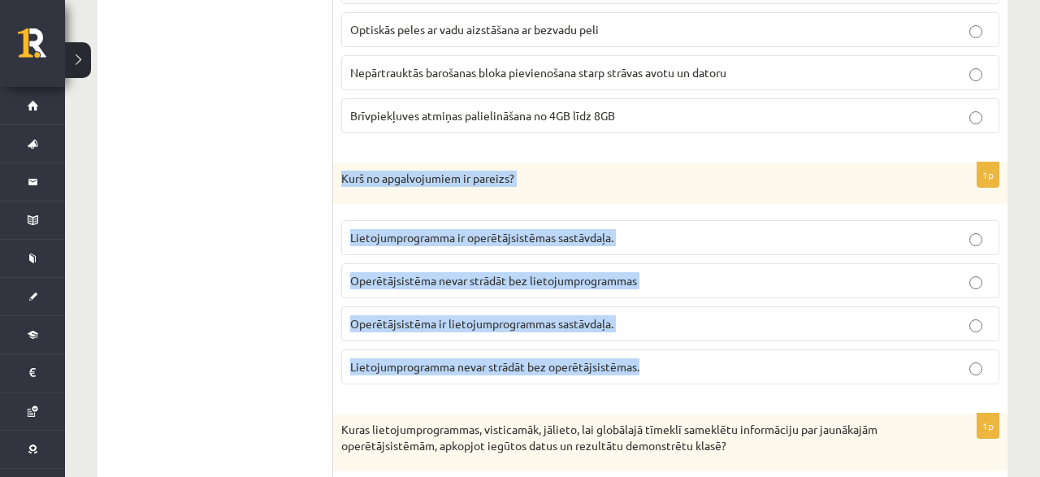
drag, startPoint x: 341, startPoint y: 139, endPoint x: 720, endPoint y: 335, distance: 427.2
click at [720, 205] on div "Kurš no apgalvojumiem ir pareizs?" at bounding box center [670, 183] width 674 height 42
copy div "Kurš no apgalvojumiem ir pareizs? Lietojumprogramma ir operētājsistēmas sastāvd…"
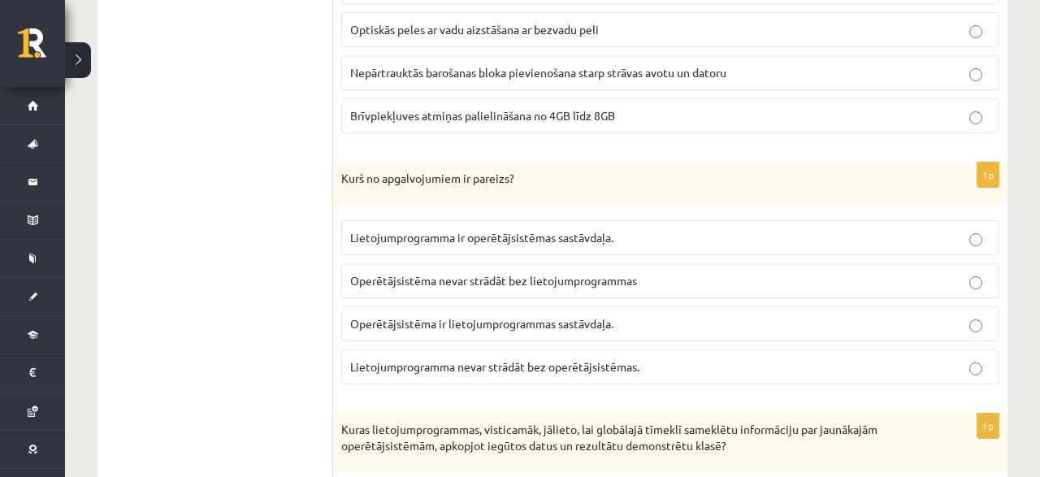
click at [405, 358] on p "Lietojumprogramma nevar strādāt bez operētājsistēmas." at bounding box center [670, 366] width 640 height 17
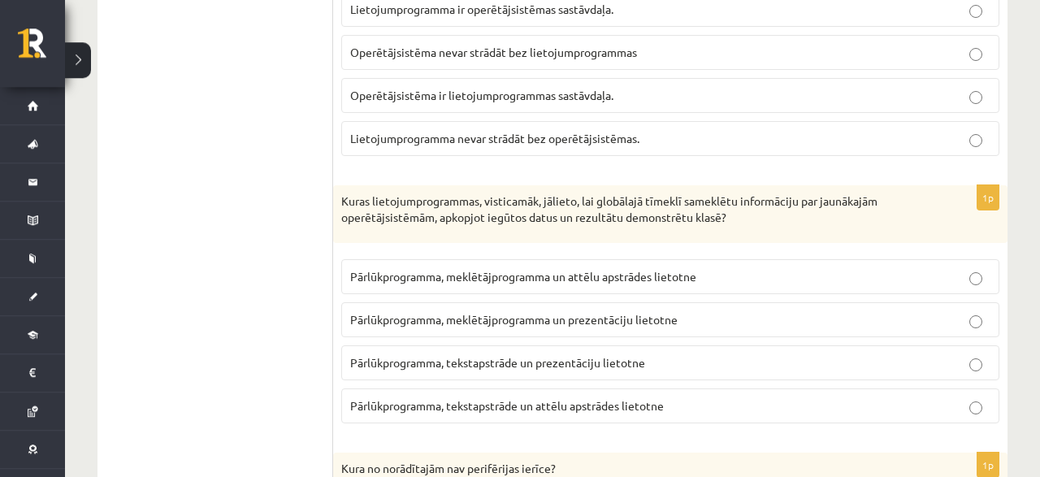
scroll to position [3178, 0]
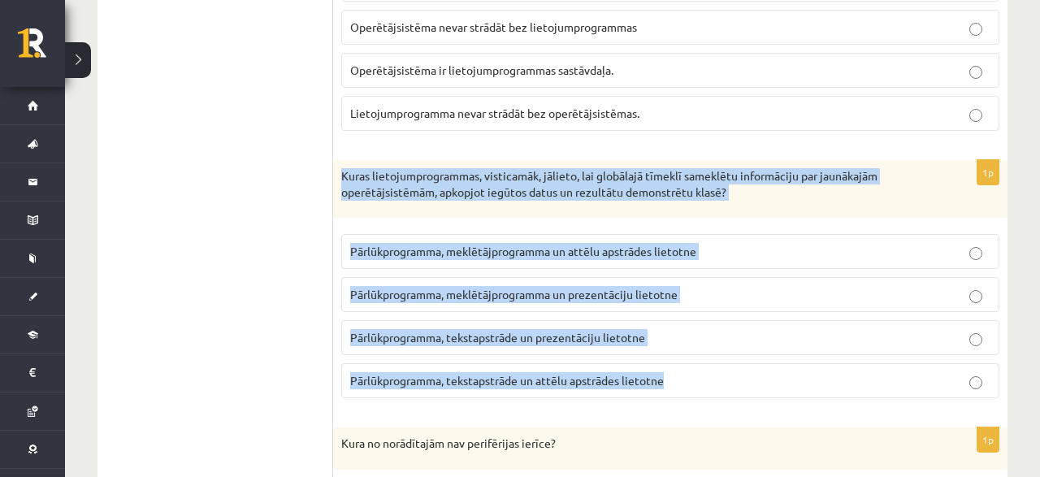
drag, startPoint x: 339, startPoint y: 132, endPoint x: 665, endPoint y: 341, distance: 387.5
click at [665, 218] on div "Kuras lietojumprogrammas, visticamāk, jālieto, lai globālajā tīmeklī sameklētu …" at bounding box center [670, 189] width 674 height 58
copy div "Kuras lietojumprogrammas, visticamāk, jālieto, lai globālajā tīmeklī sameklētu …"
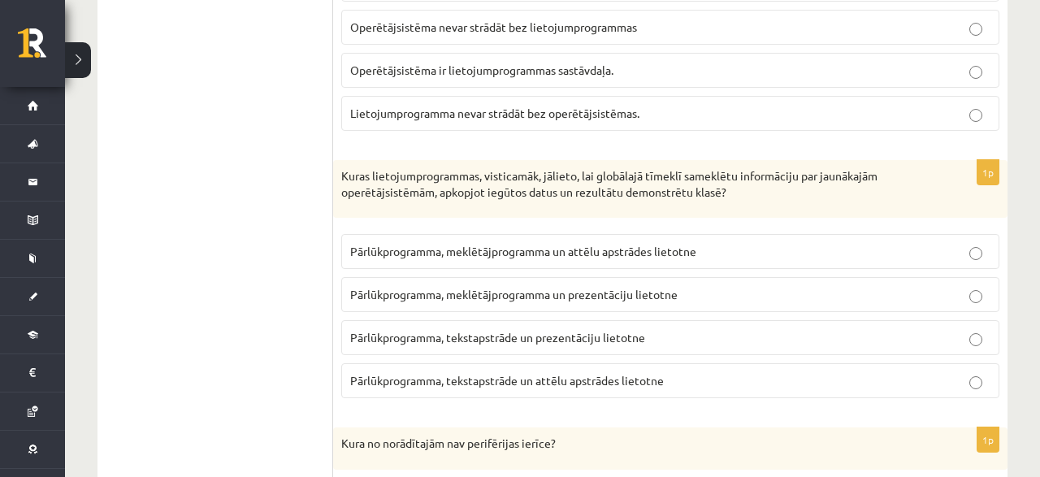
click at [649, 277] on label "Pārlūkprogramma, meklētājprogramma un prezentāciju lietotne" at bounding box center [670, 294] width 658 height 35
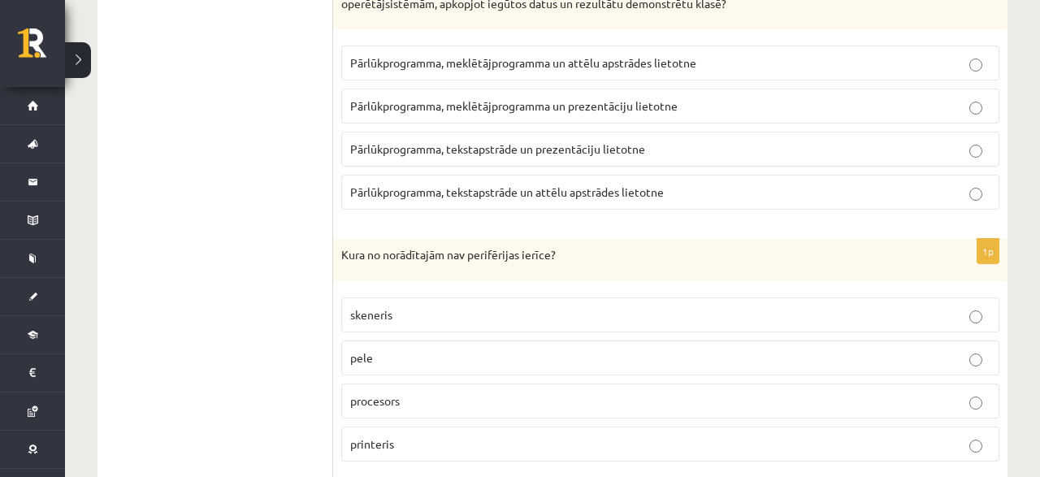
scroll to position [3431, 0]
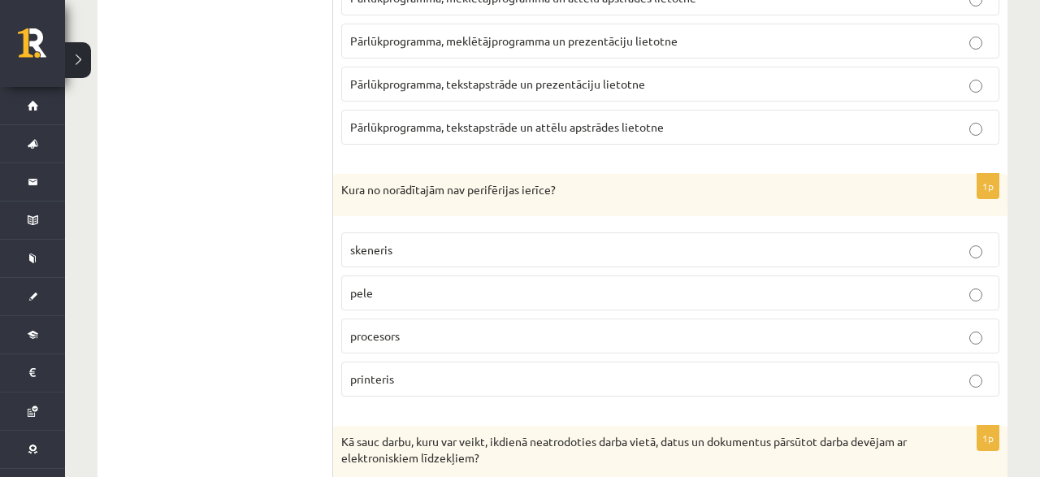
click at [383, 318] on label "procesors" at bounding box center [670, 335] width 658 height 35
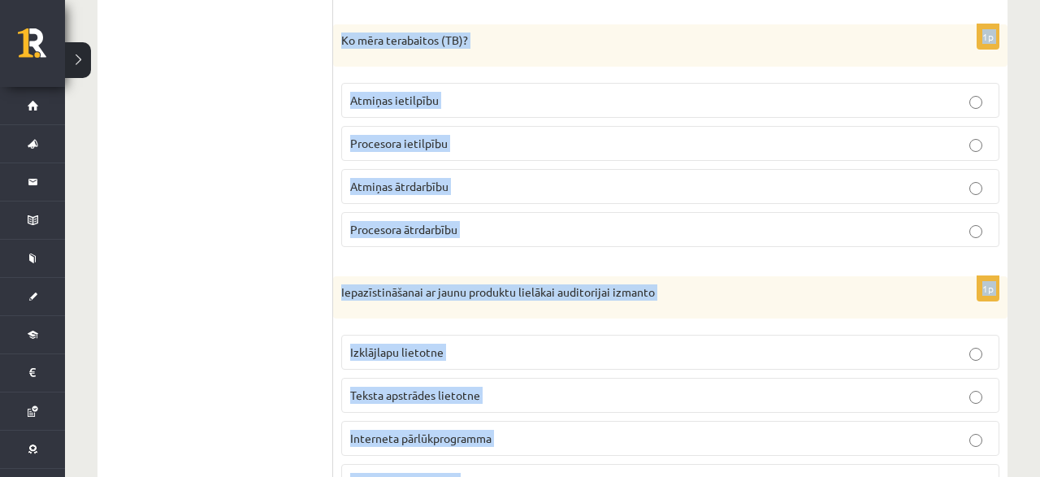
scroll to position [4629, 0]
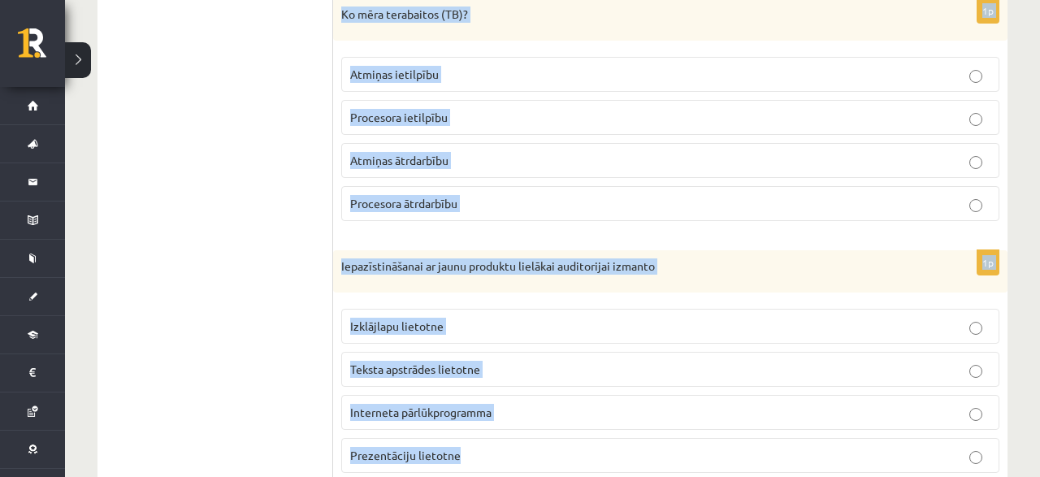
drag, startPoint x: 342, startPoint y: 123, endPoint x: 620, endPoint y: 413, distance: 402.1
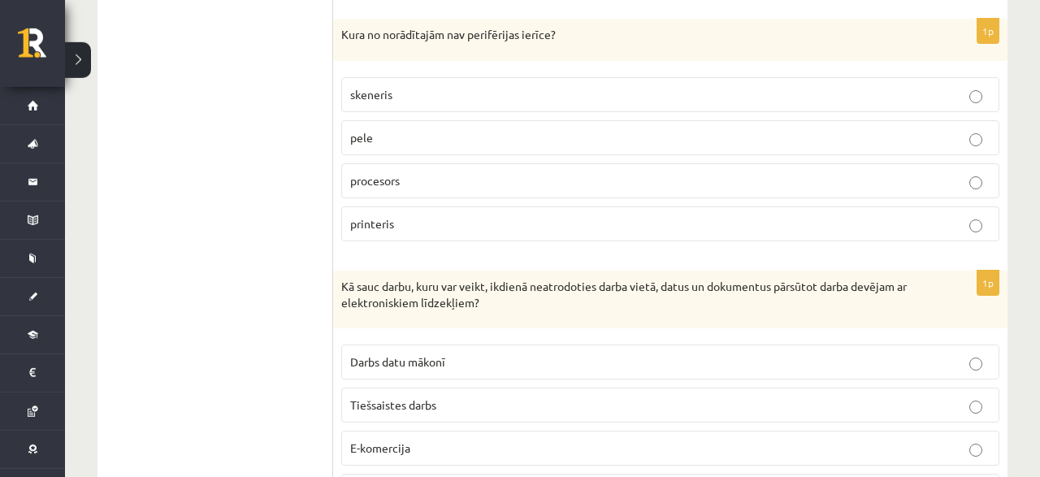
scroll to position [3671, 0]
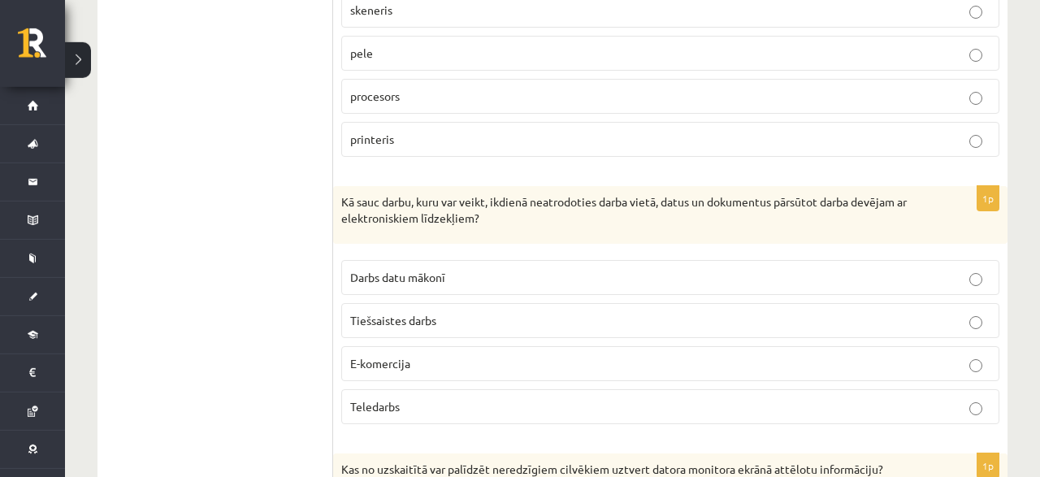
click at [368, 389] on label "Teledarbs" at bounding box center [670, 406] width 658 height 35
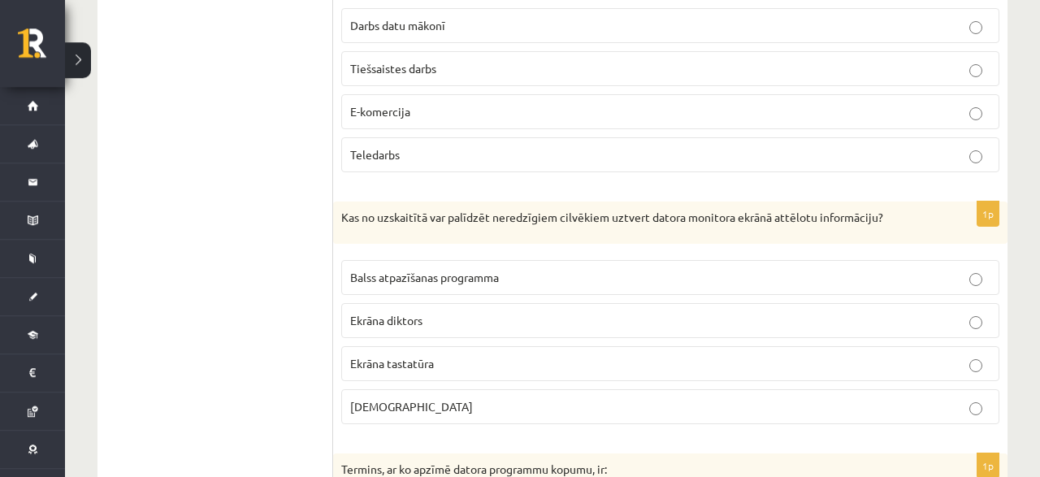
scroll to position [3924, 0]
click at [426, 301] on label "Ekrāna diktors" at bounding box center [670, 318] width 658 height 35
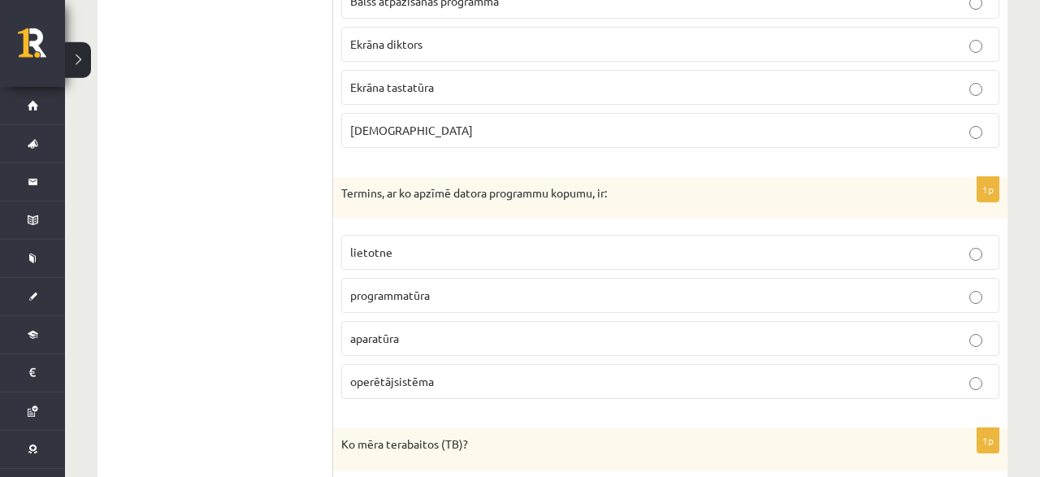
scroll to position [4262, 0]
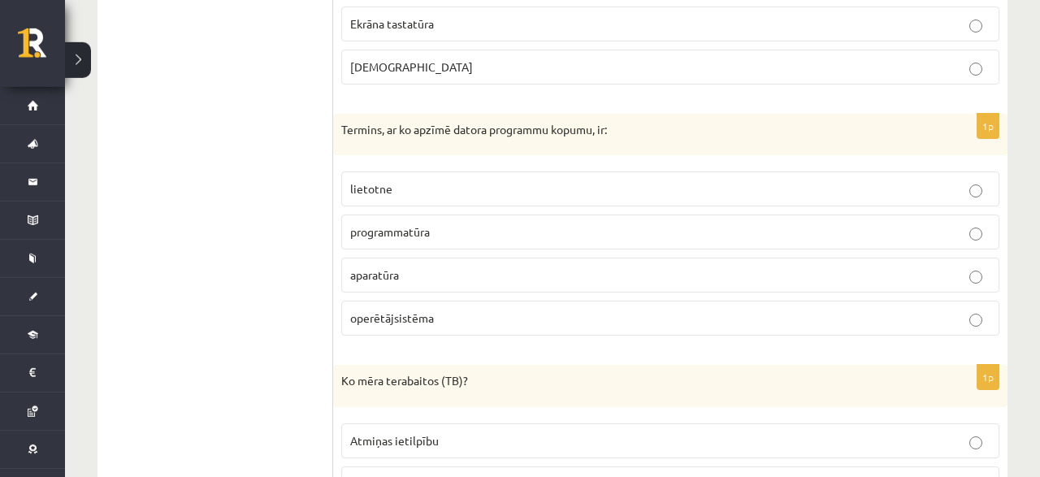
click at [454, 180] on p "lietotne" at bounding box center [670, 188] width 640 height 17
click at [396, 163] on fieldset "lietotne programmatūra aparatūra operētājsistēma" at bounding box center [670, 251] width 658 height 177
click at [409, 214] on label "programmatūra" at bounding box center [670, 231] width 658 height 35
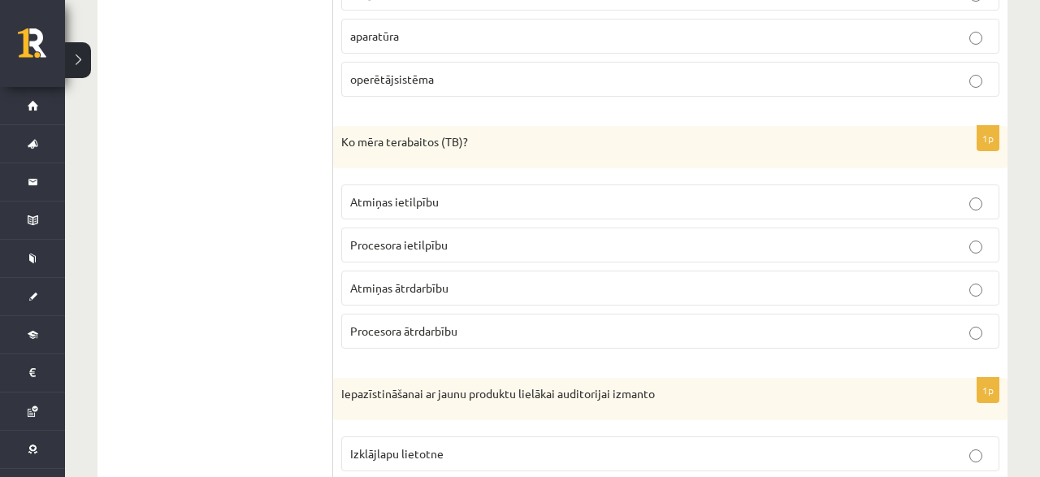
scroll to position [4516, 0]
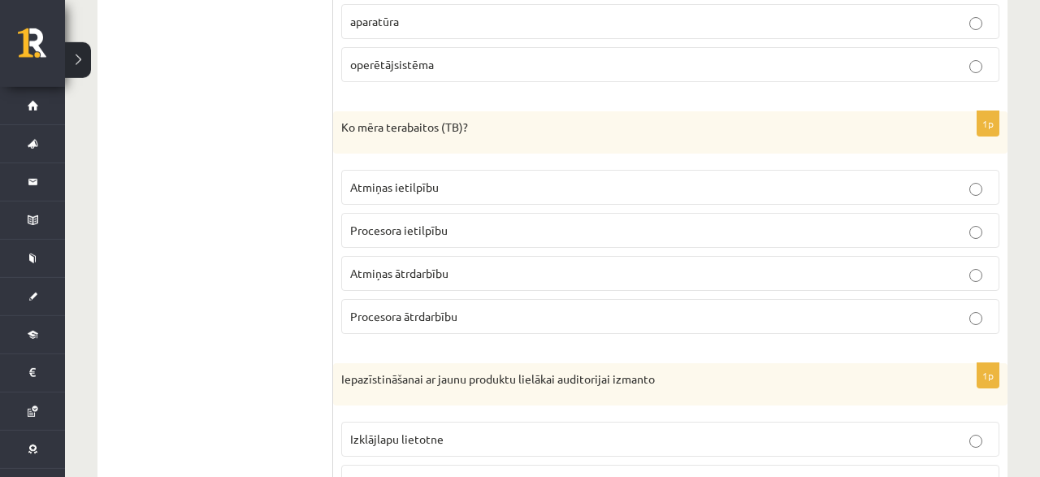
click at [399, 266] on span "Atmiņas ātrdarbību" at bounding box center [399, 273] width 98 height 15
click at [422, 179] on p "Atmiņas ietilpību" at bounding box center [670, 187] width 640 height 17
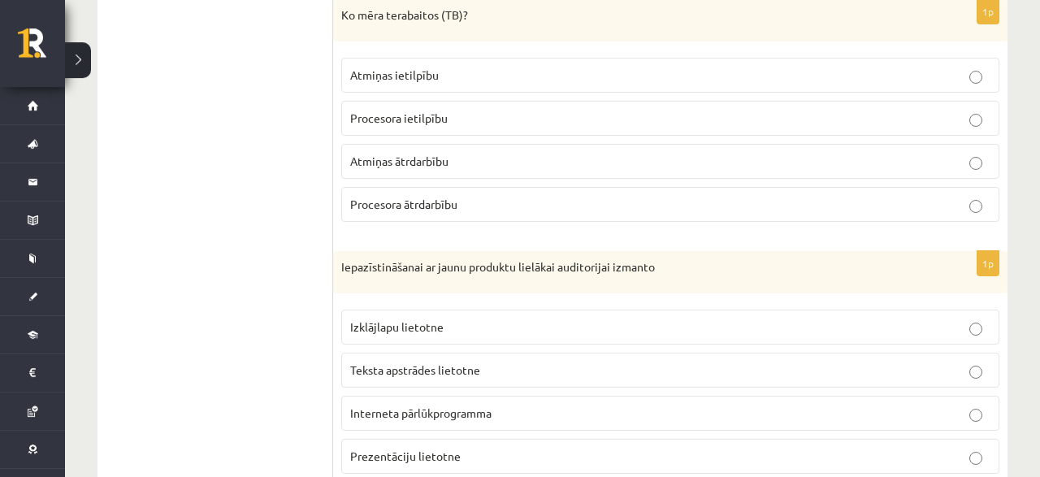
scroll to position [4629, 0]
click at [436, 448] on span "Prezentāciju lietotne" at bounding box center [405, 455] width 110 height 15
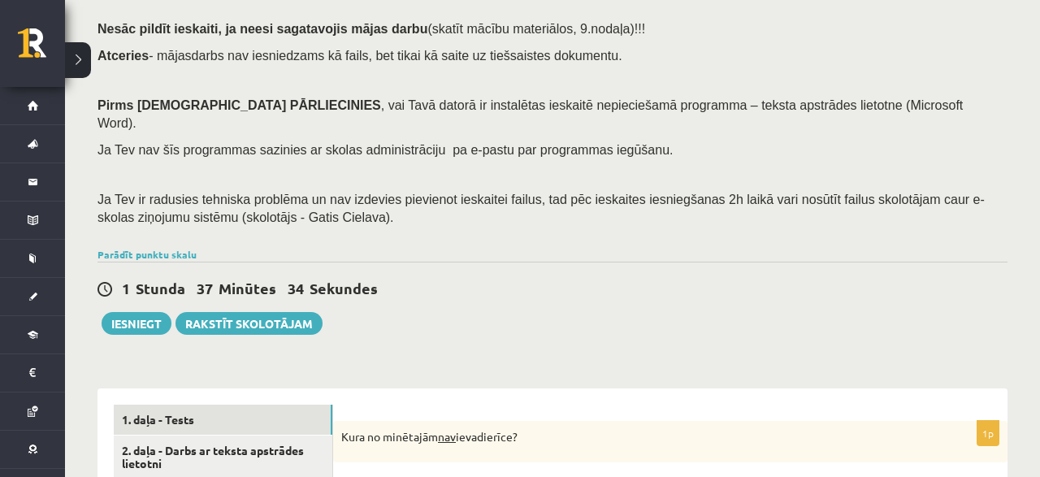
scroll to position [236, 0]
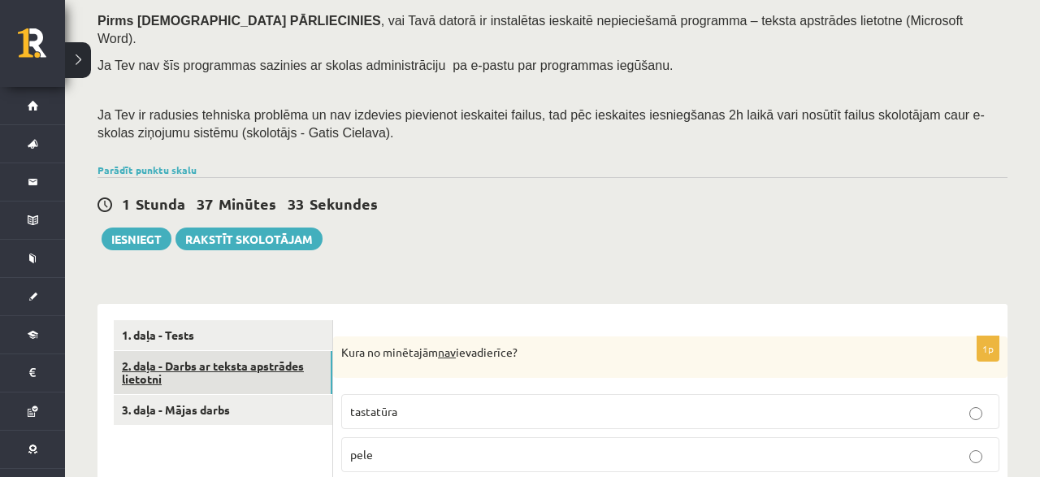
click at [223, 351] on link "2. daļa - Darbs ar teksta apstrādes lietotni" at bounding box center [223, 373] width 218 height 44
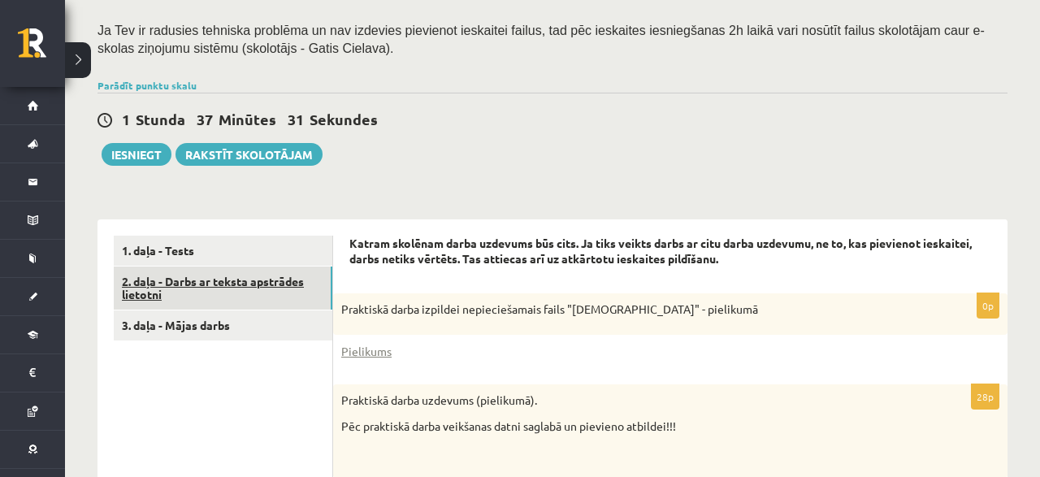
scroll to position [0, 0]
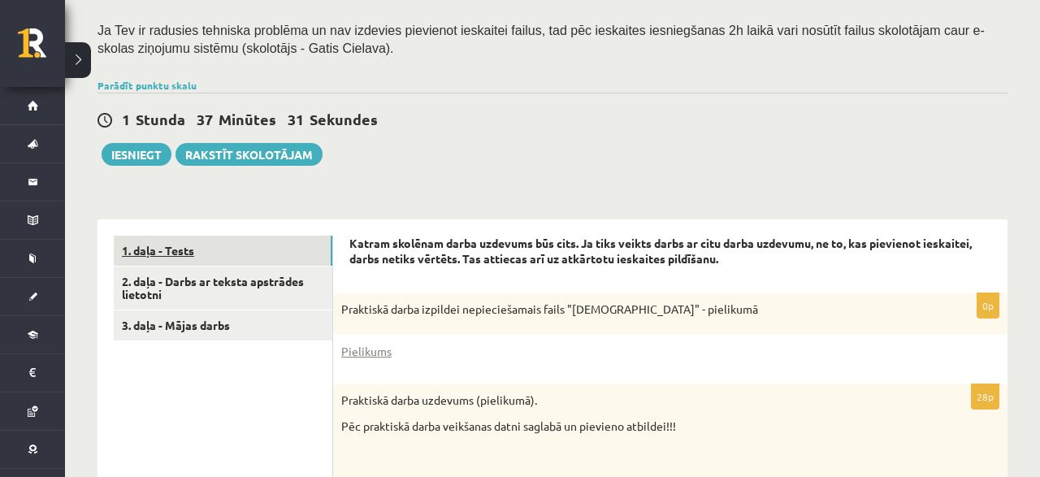
click at [126, 236] on link "1. daļa - Tests" at bounding box center [223, 251] width 218 height 30
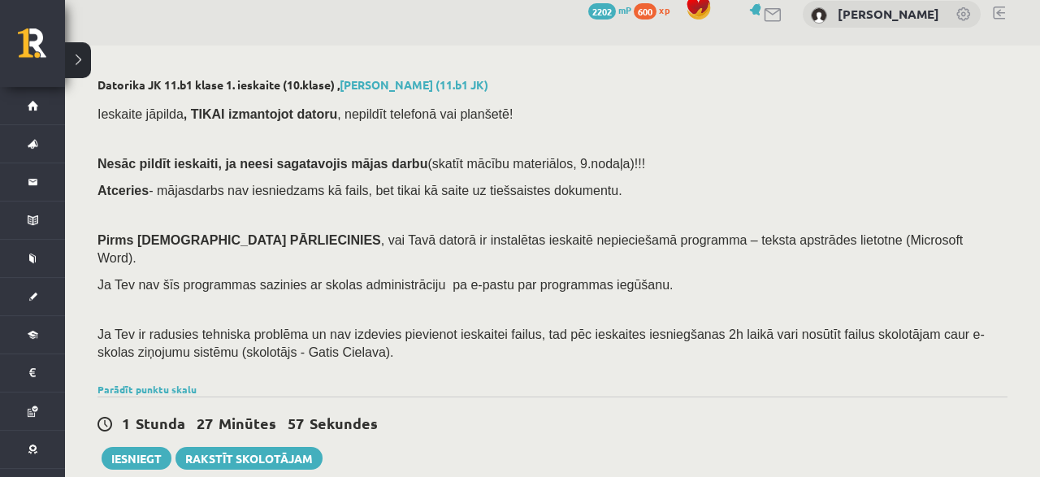
scroll to position [253, 0]
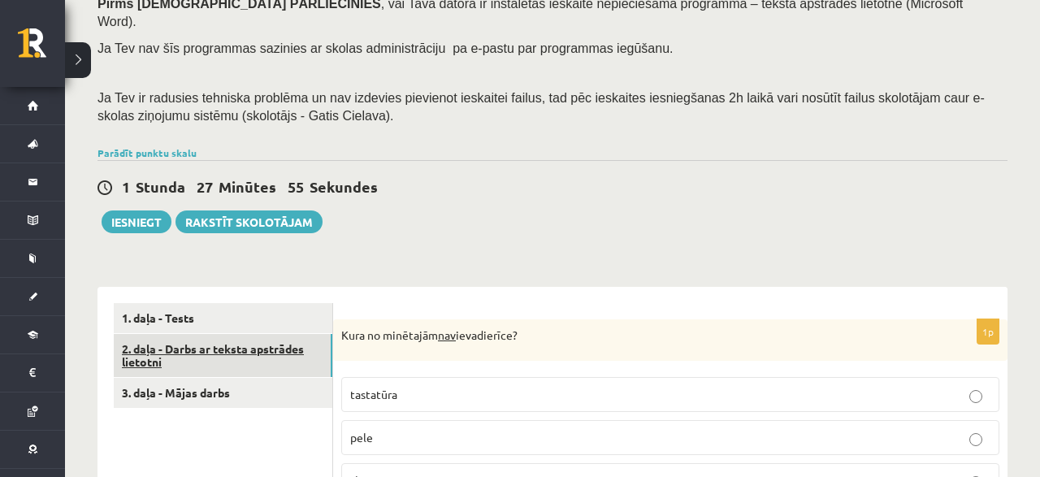
click at [200, 339] on link "2. daļa - Darbs ar teksta apstrādes lietotni" at bounding box center [223, 356] width 218 height 44
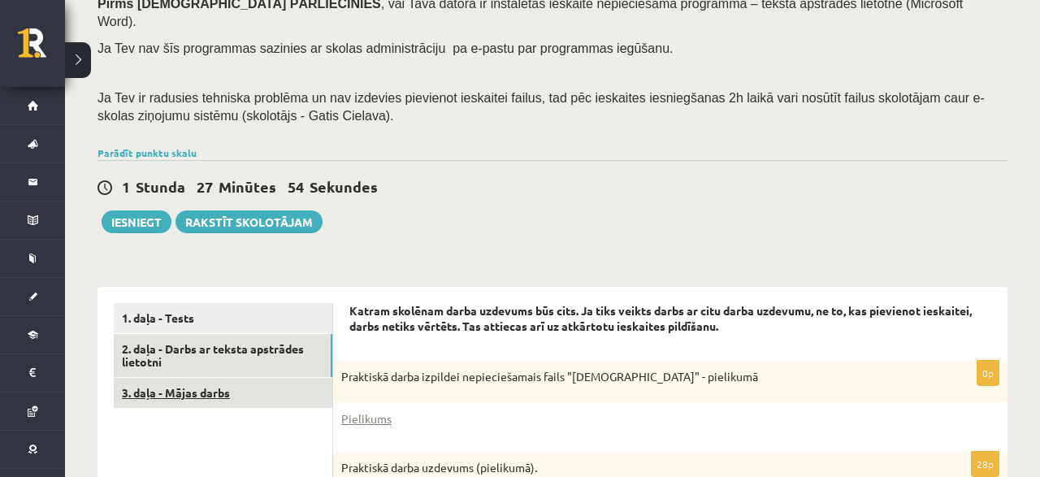
click at [210, 378] on link "3. daļa - Mājas darbs" at bounding box center [223, 393] width 218 height 30
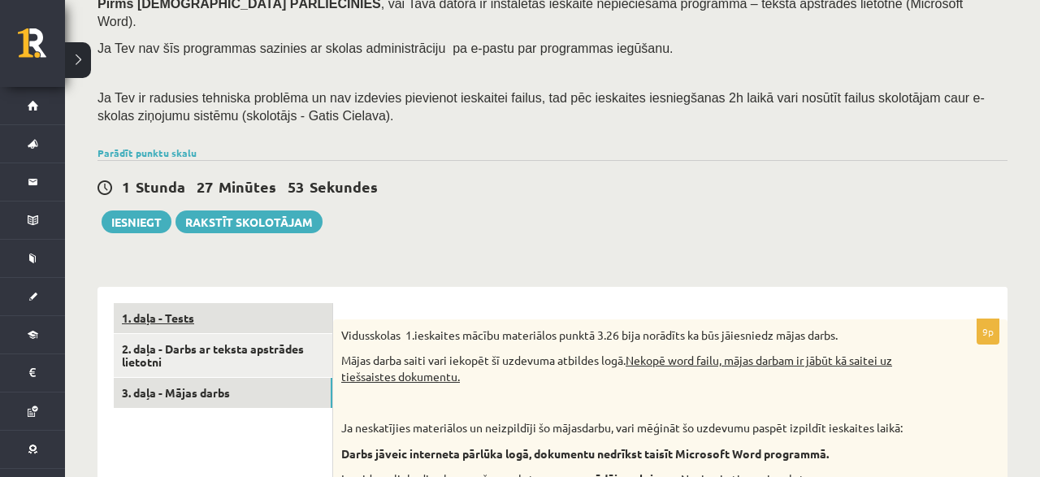
click at [214, 308] on link "1. daļa - Tests" at bounding box center [223, 318] width 218 height 30
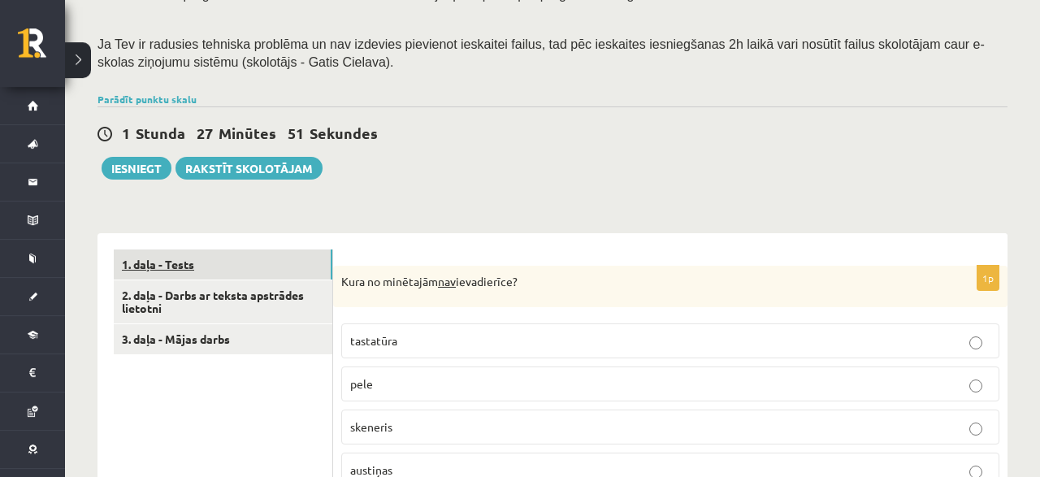
scroll to position [338, 0]
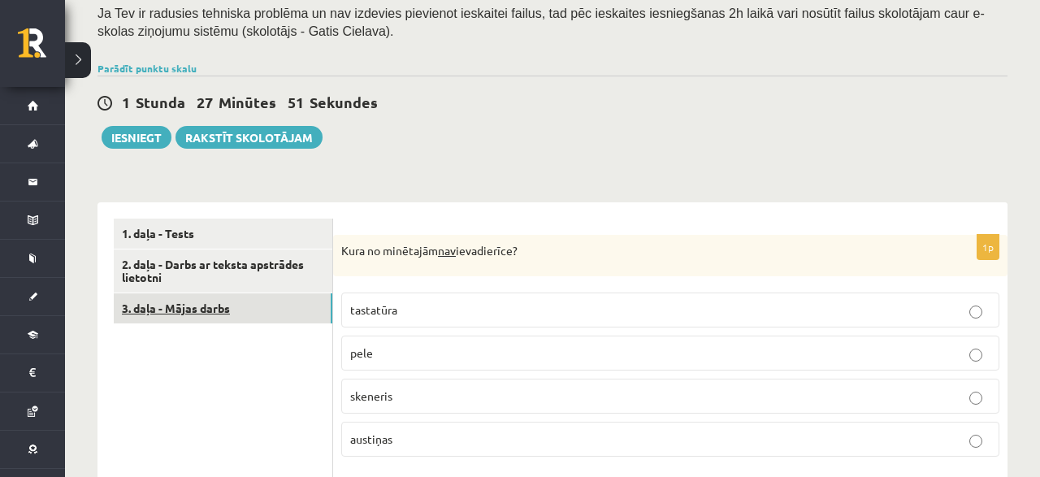
click at [218, 301] on link "3. daļa - Mājas darbs" at bounding box center [223, 308] width 218 height 30
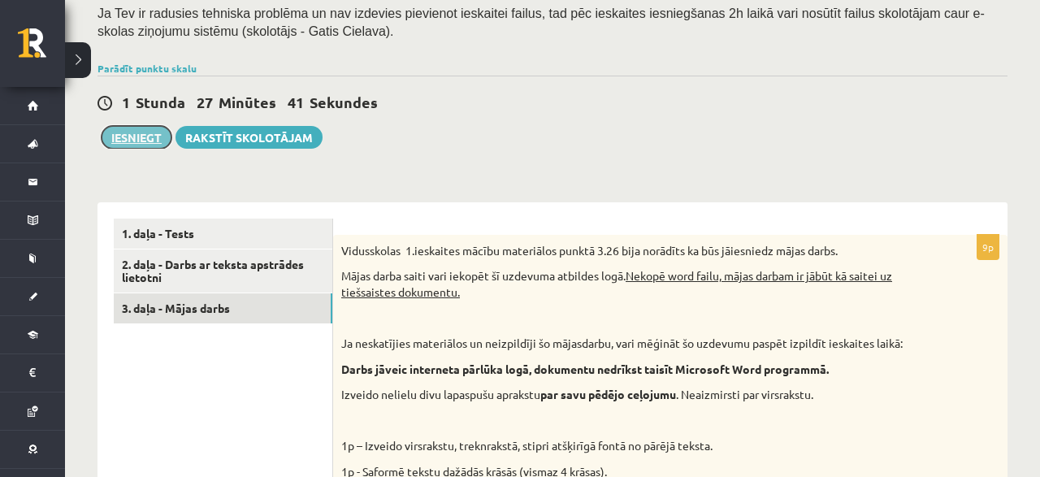
click at [125, 128] on button "Iesniegt" at bounding box center [137, 137] width 70 height 23
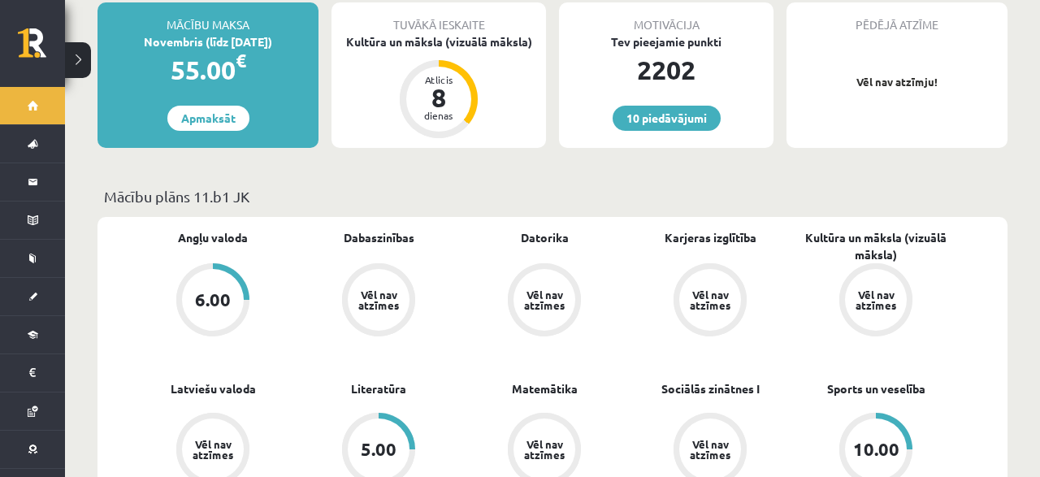
scroll to position [676, 0]
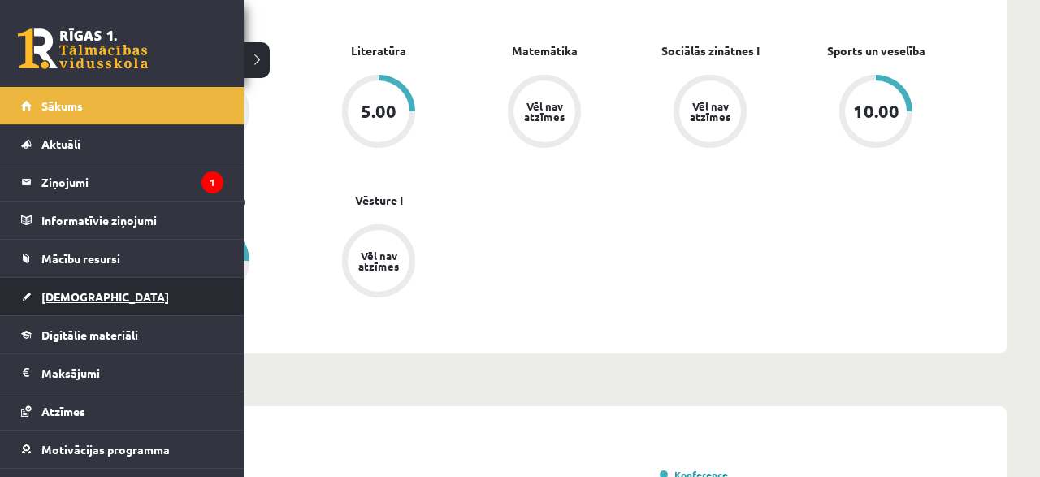
click at [50, 307] on link "[DEMOGRAPHIC_DATA]" at bounding box center [122, 296] width 202 height 37
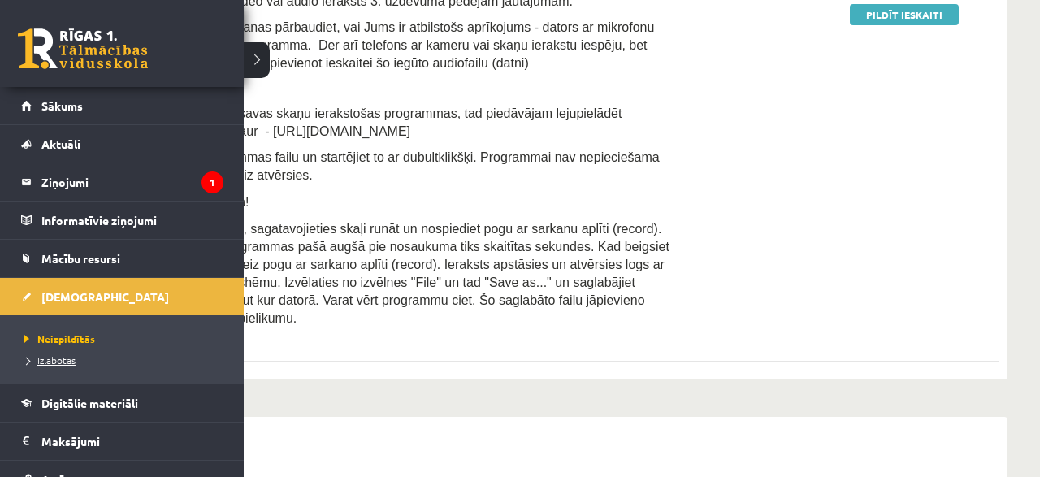
click at [62, 361] on span "Izlabotās" at bounding box center [47, 359] width 55 height 13
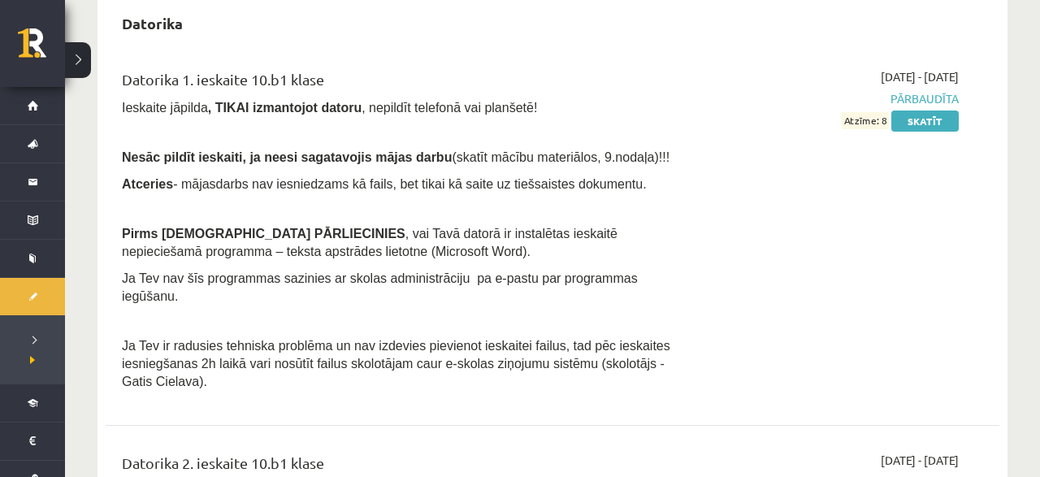
scroll to position [1943, 0]
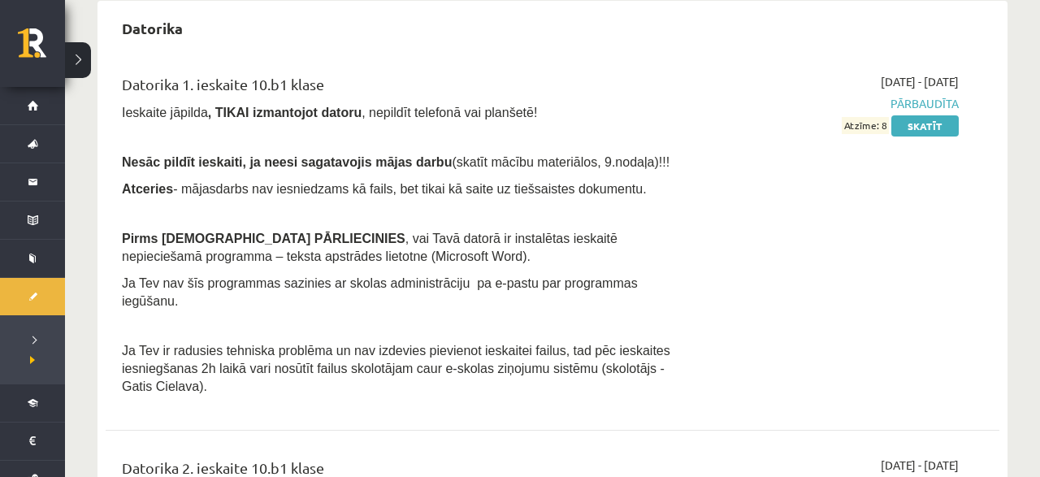
click at [904, 134] on div "2024-09-01 - 2024-09-15 Pārbaudīta Atzīme: 8 Skatīt" at bounding box center [827, 238] width 287 height 331
click at [914, 118] on link "Skatīt" at bounding box center [924, 125] width 67 height 21
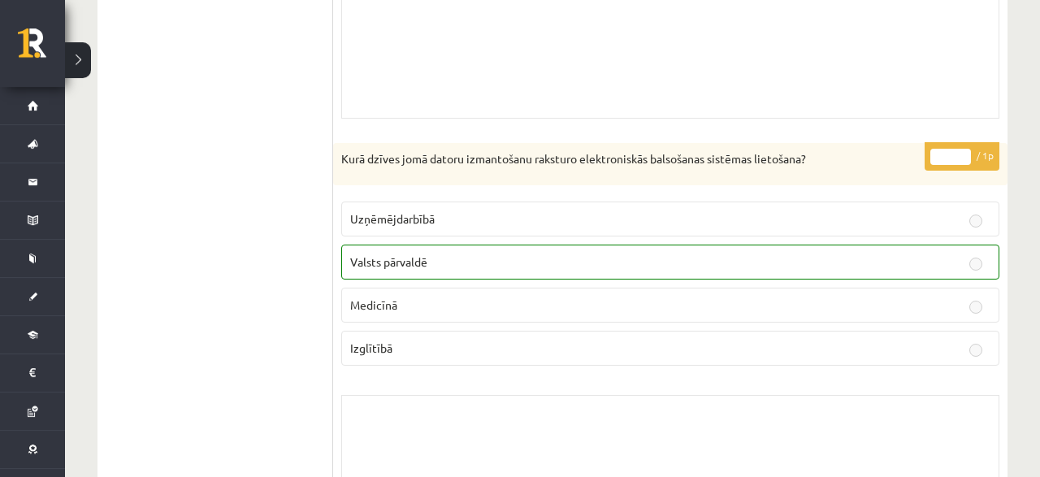
scroll to position [3991, 0]
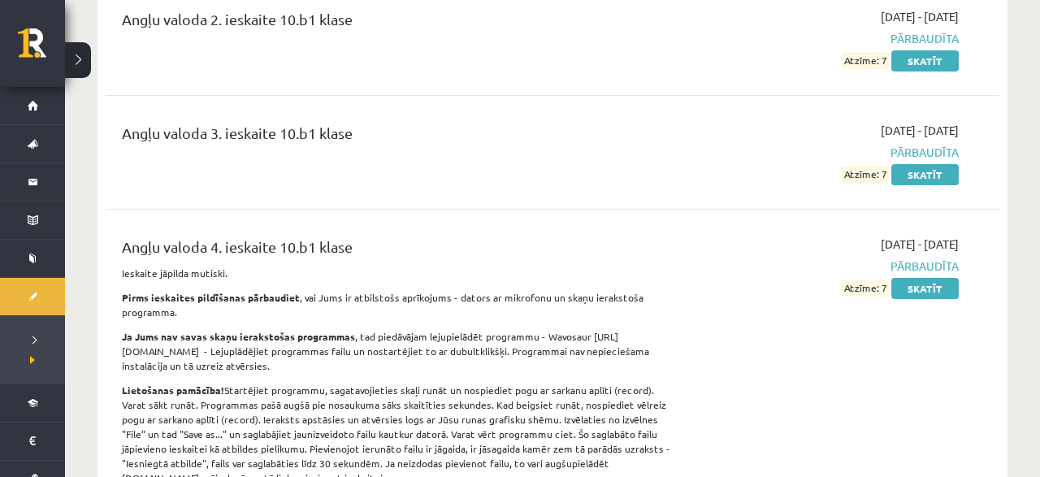
scroll to position [760, 0]
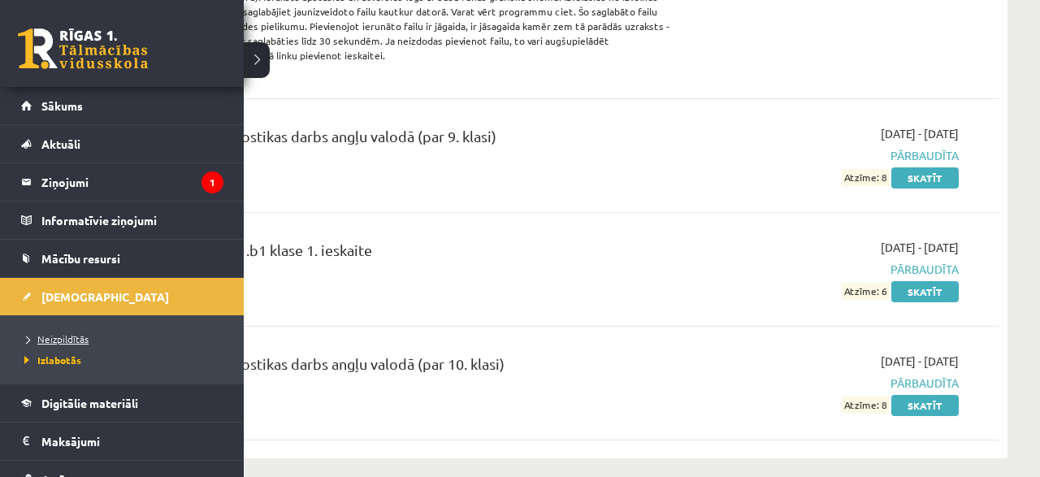
click at [54, 341] on span "Neizpildītās" at bounding box center [54, 338] width 68 height 13
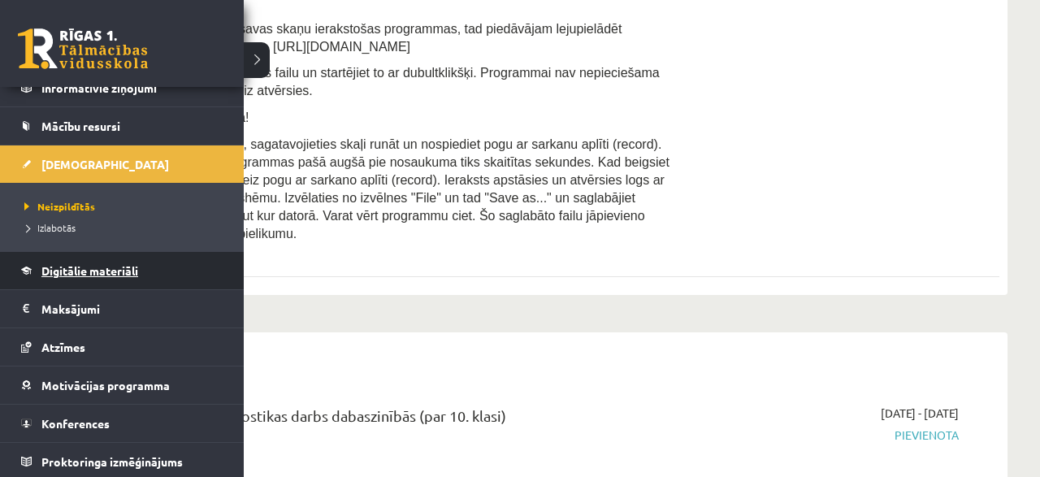
scroll to position [67, 0]
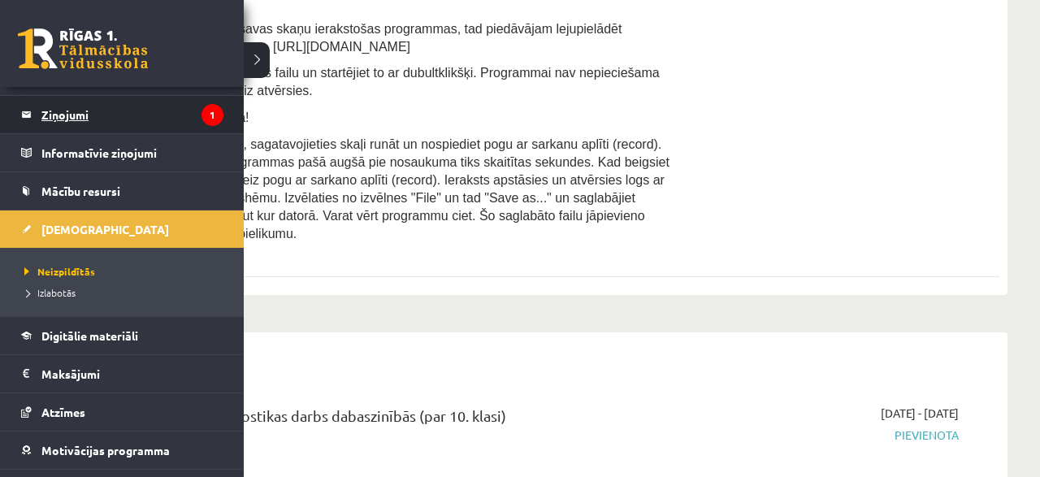
click at [201, 117] on legend "Ziņojumi 1" at bounding box center [132, 114] width 182 height 37
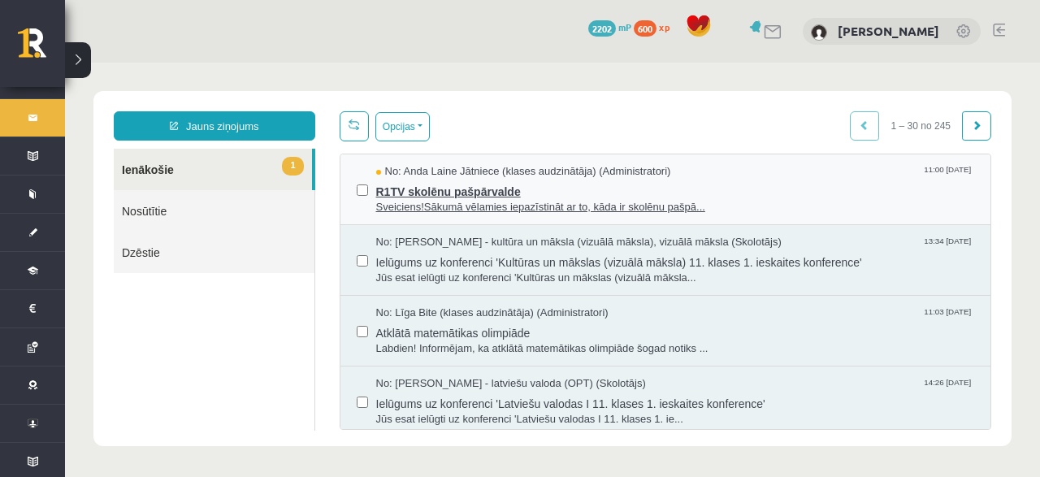
click at [576, 179] on span "R1TV skolēnu pašpārvalde" at bounding box center [675, 189] width 599 height 20
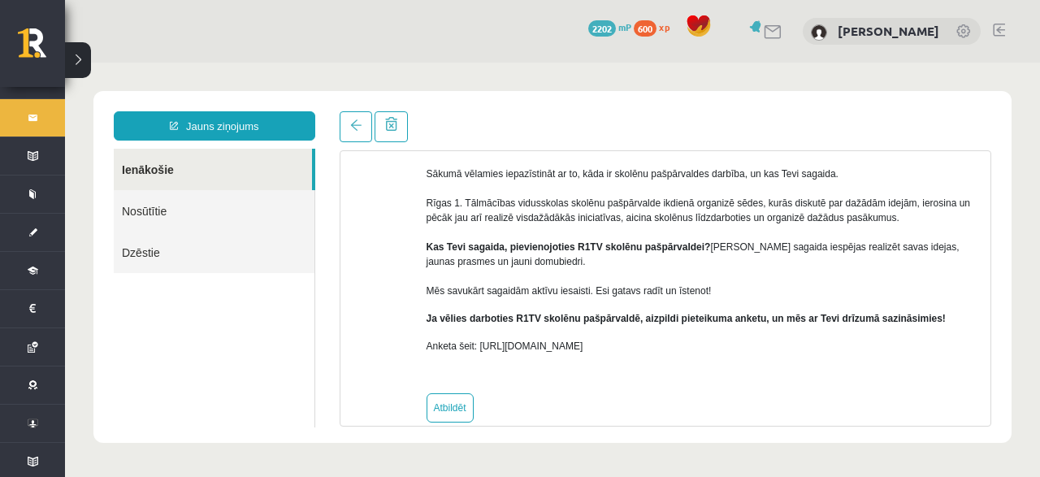
scroll to position [156, 0]
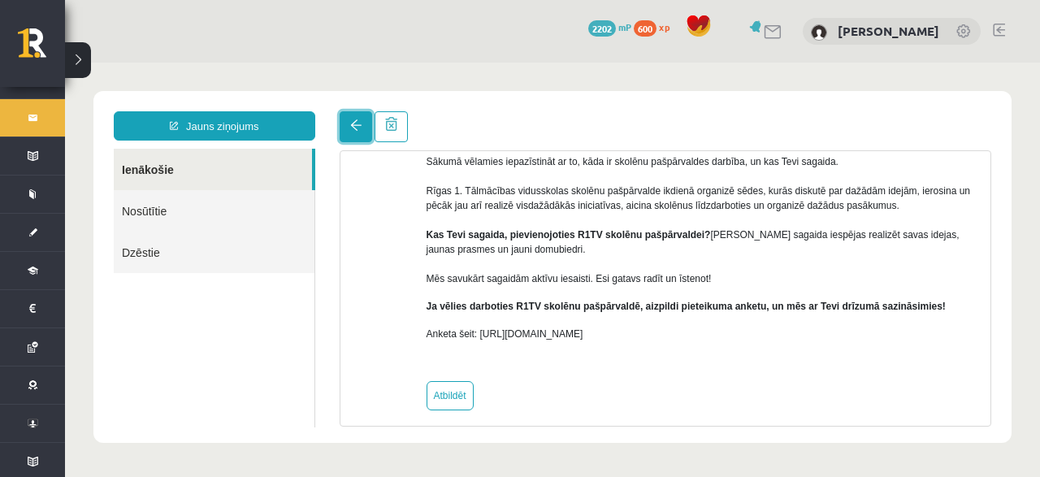
click at [347, 122] on link at bounding box center [355, 126] width 32 height 31
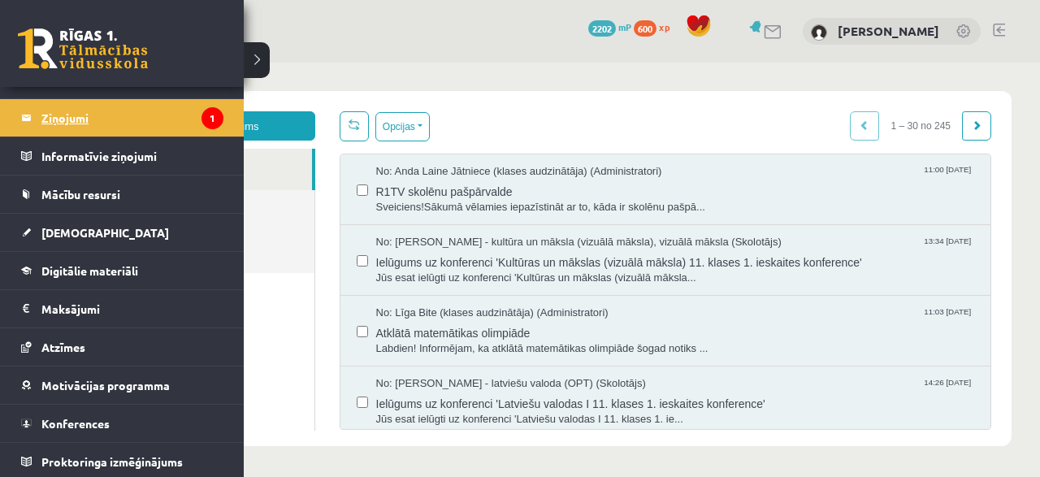
scroll to position [0, 0]
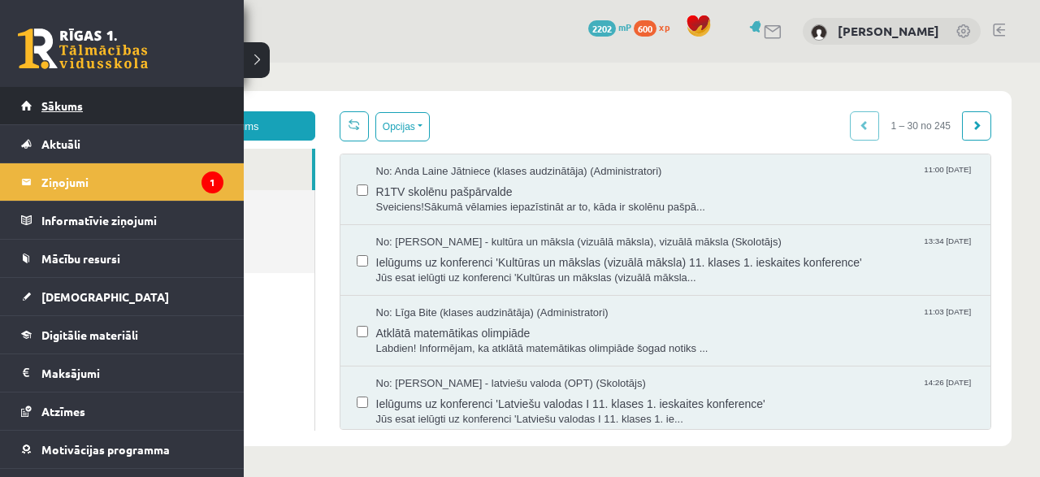
click at [58, 102] on span "Sākums" at bounding box center [61, 105] width 41 height 15
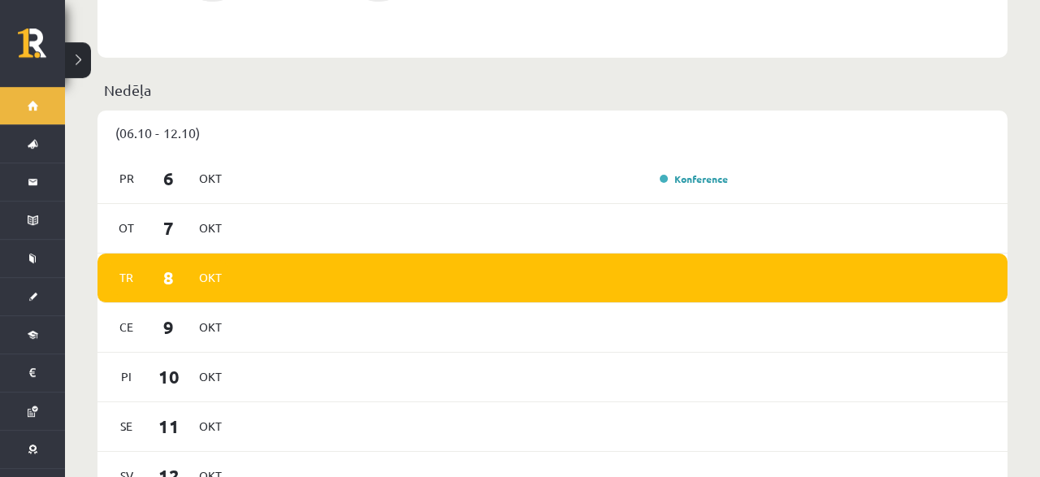
scroll to position [1014, 0]
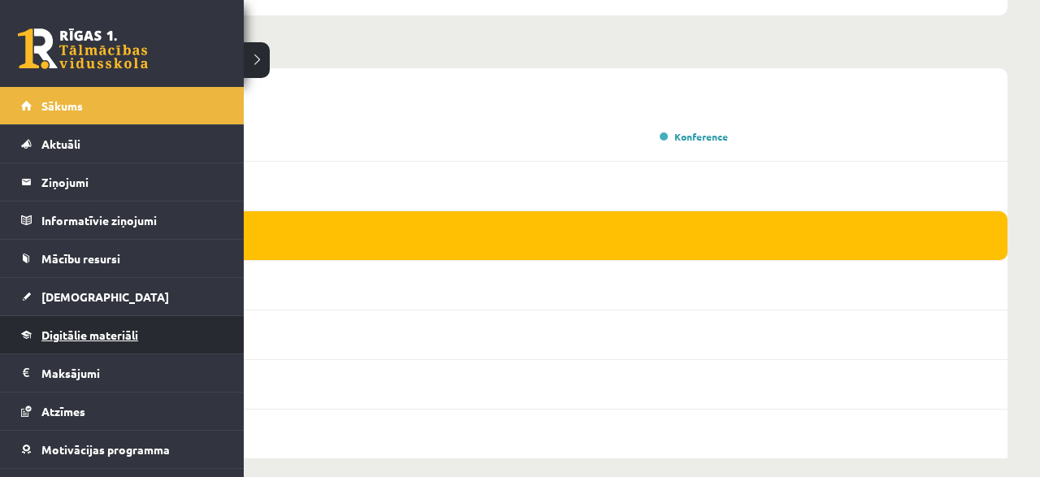
click at [131, 349] on link "Digitālie materiāli" at bounding box center [122, 334] width 202 height 37
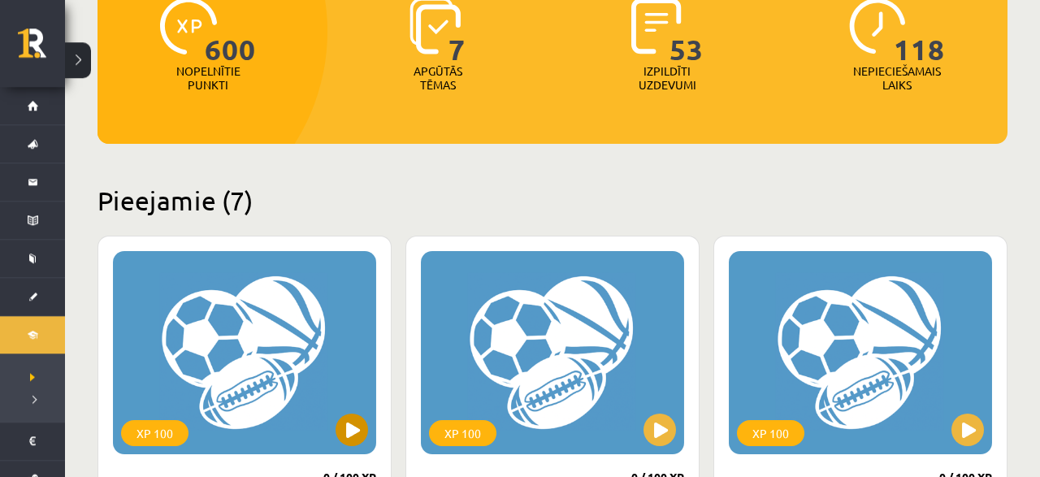
scroll to position [338, 0]
